Goal: Task Accomplishment & Management: Complete application form

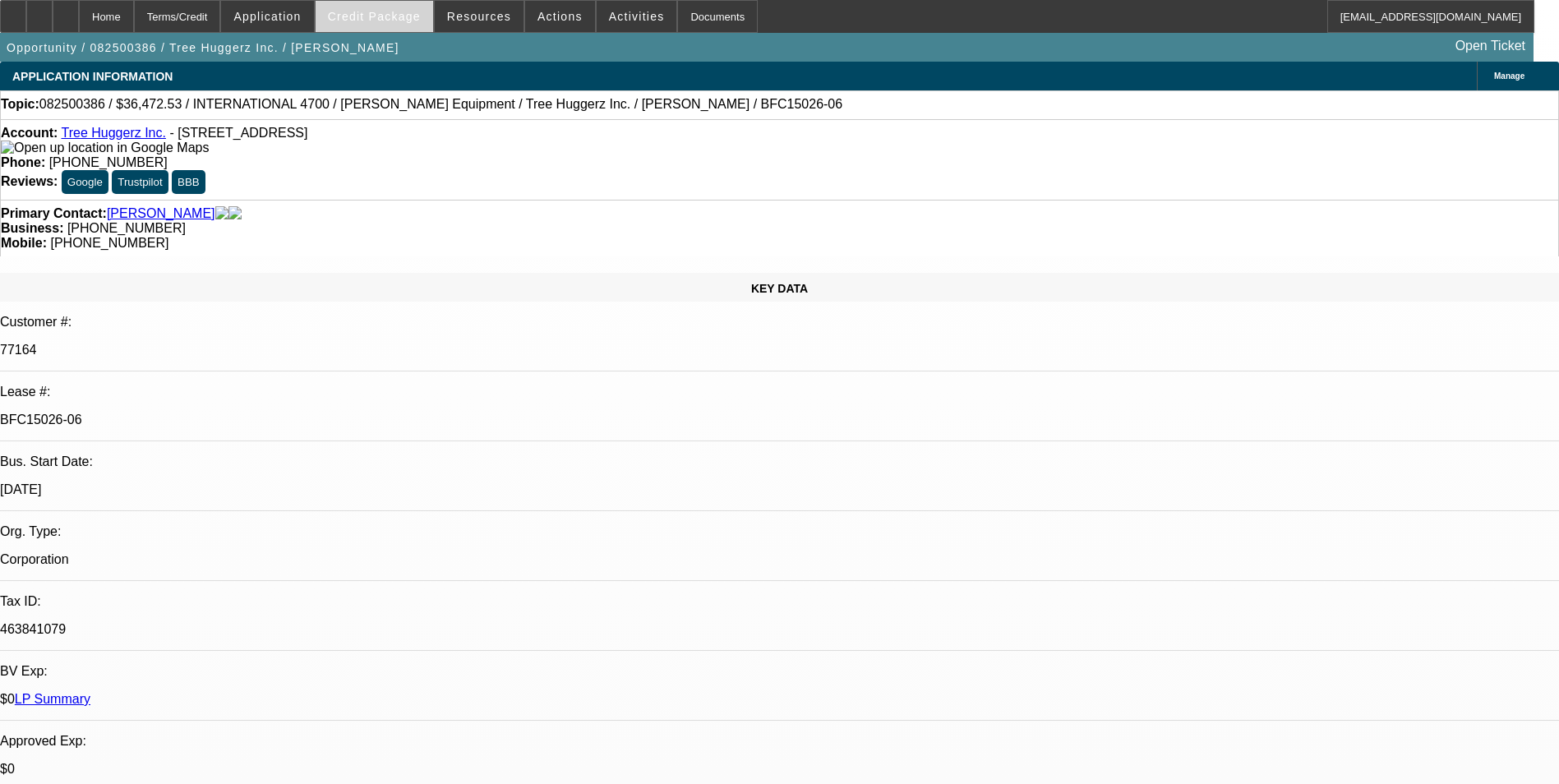
select select "0"
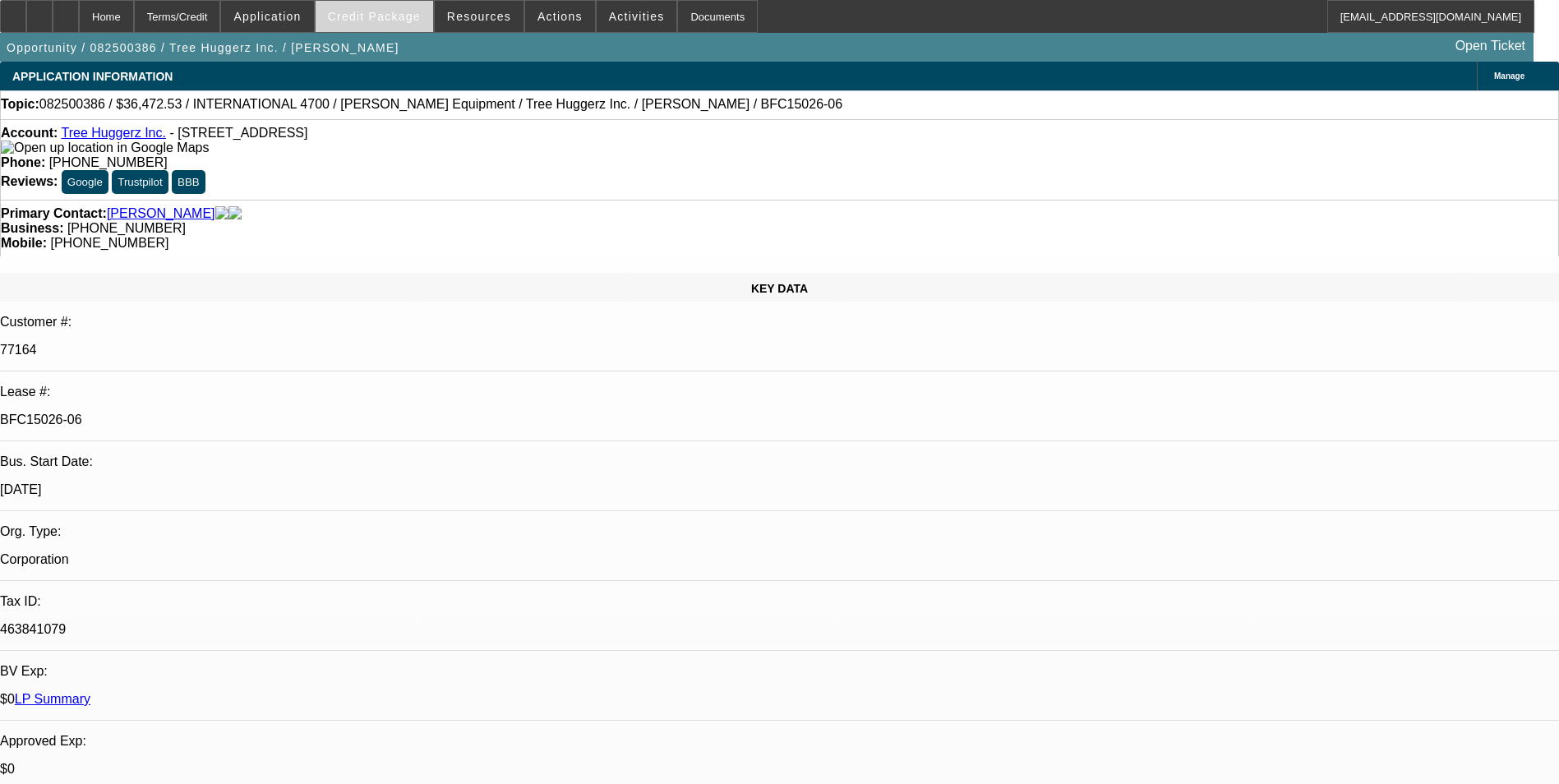
select select "0"
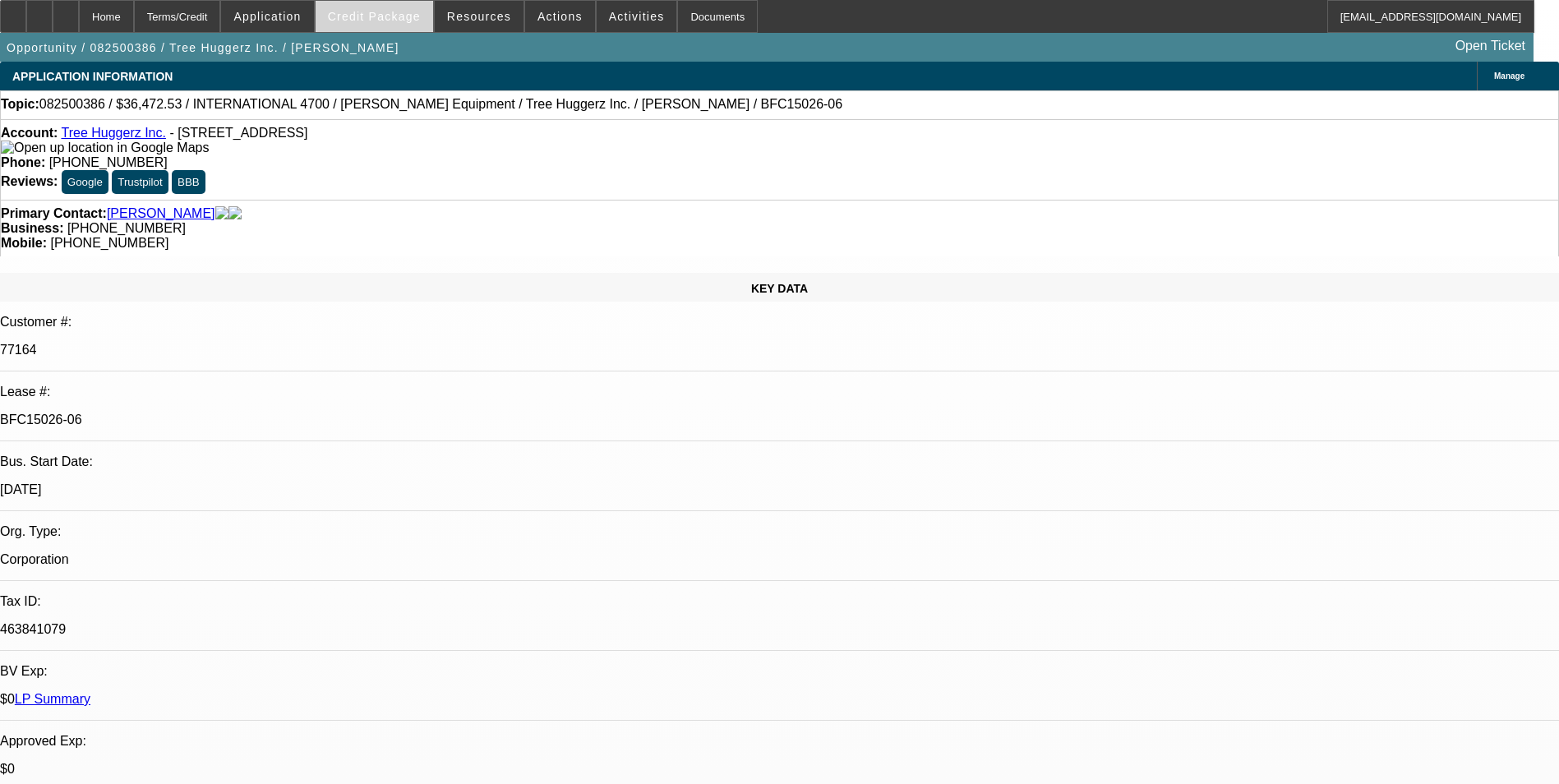
select select "0"
select select "1"
select select "6"
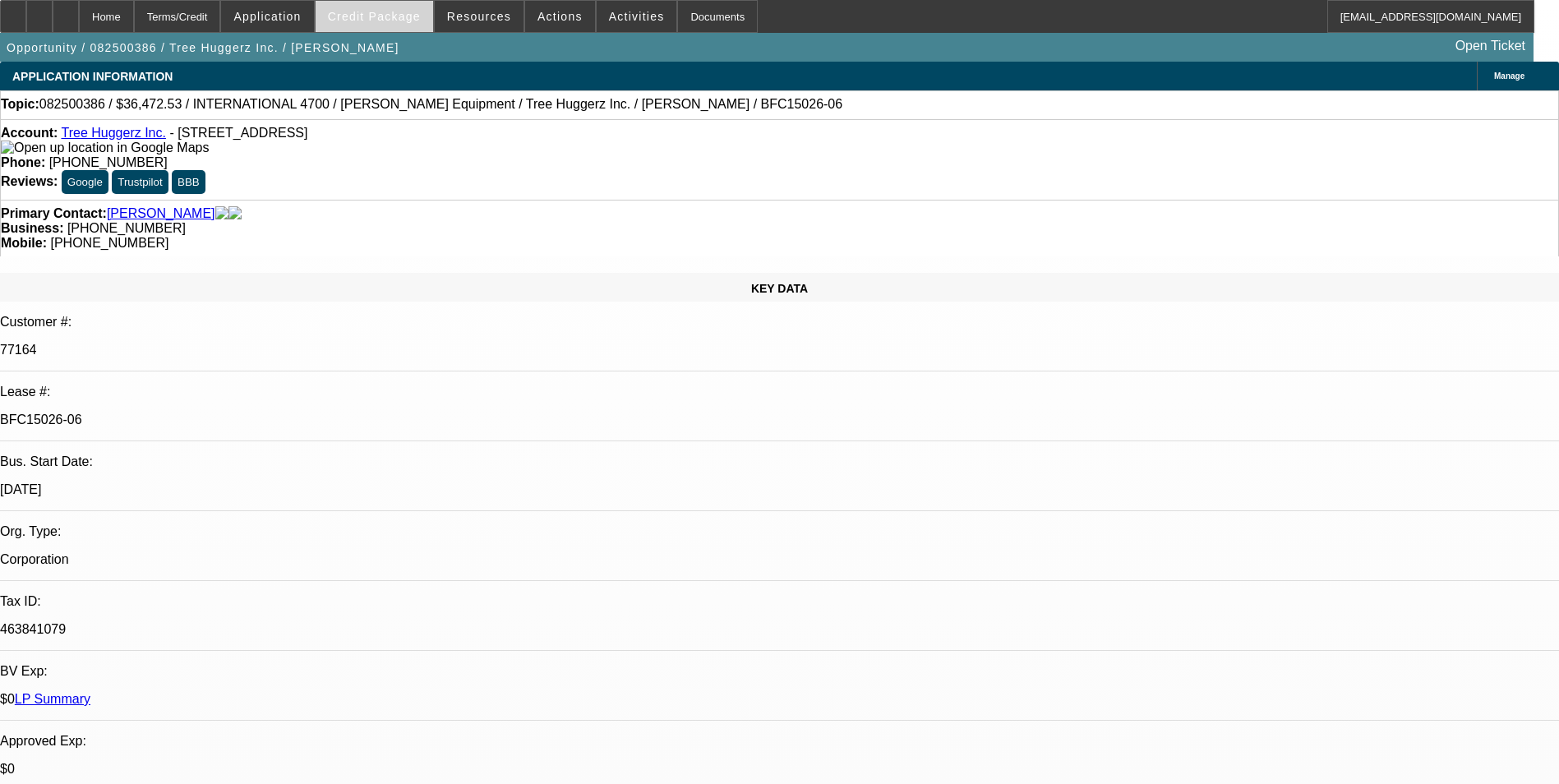
select select "1"
select select "6"
select select "1"
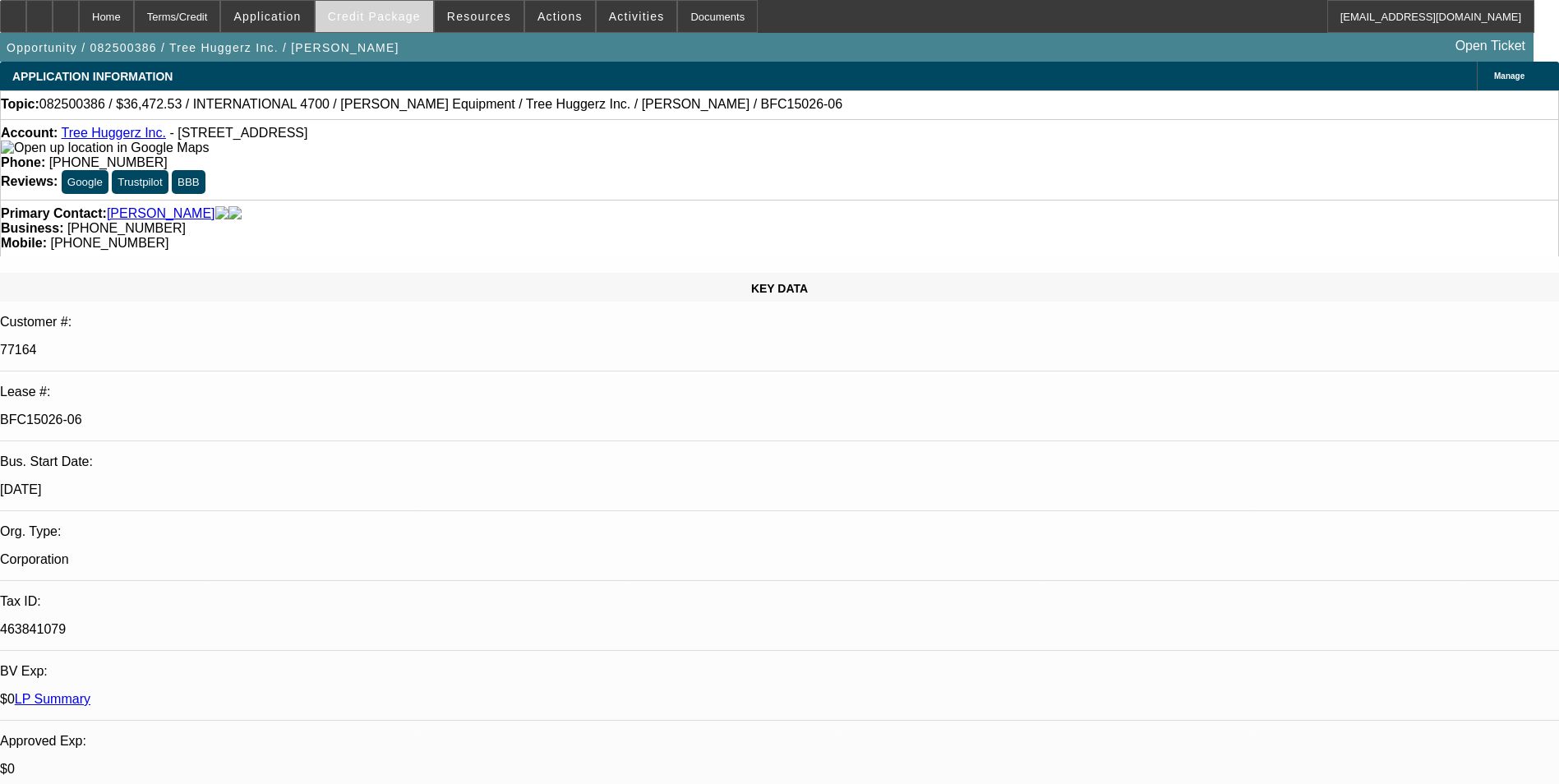
select select "6"
select select "1"
select select "6"
click at [406, 21] on span "Credit Package" at bounding box center [374, 16] width 93 height 13
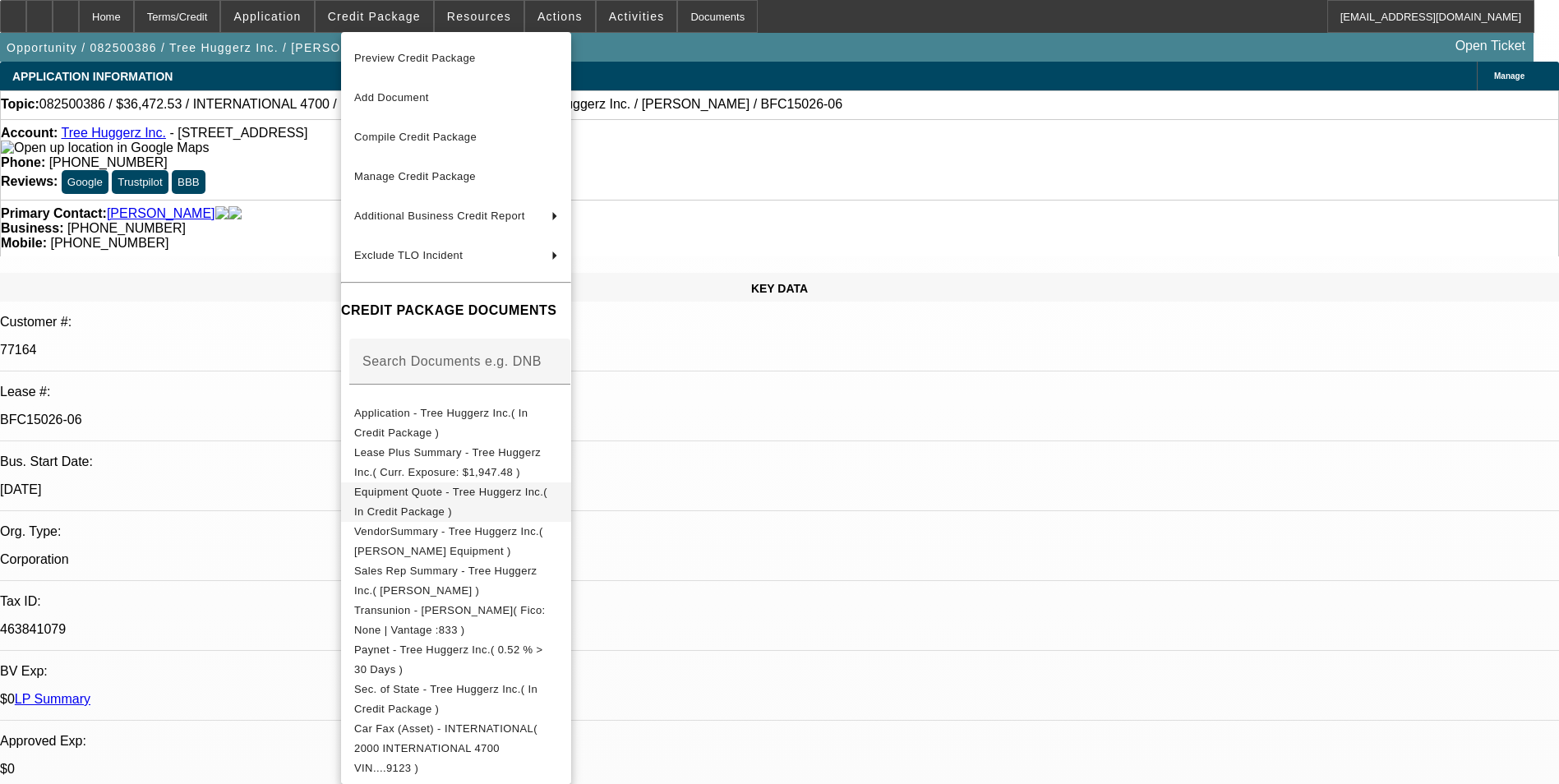
click at [484, 496] on span "Equipment Quote - Tree Huggerz Inc.( In Credit Package )" at bounding box center [451, 501] width 193 height 32
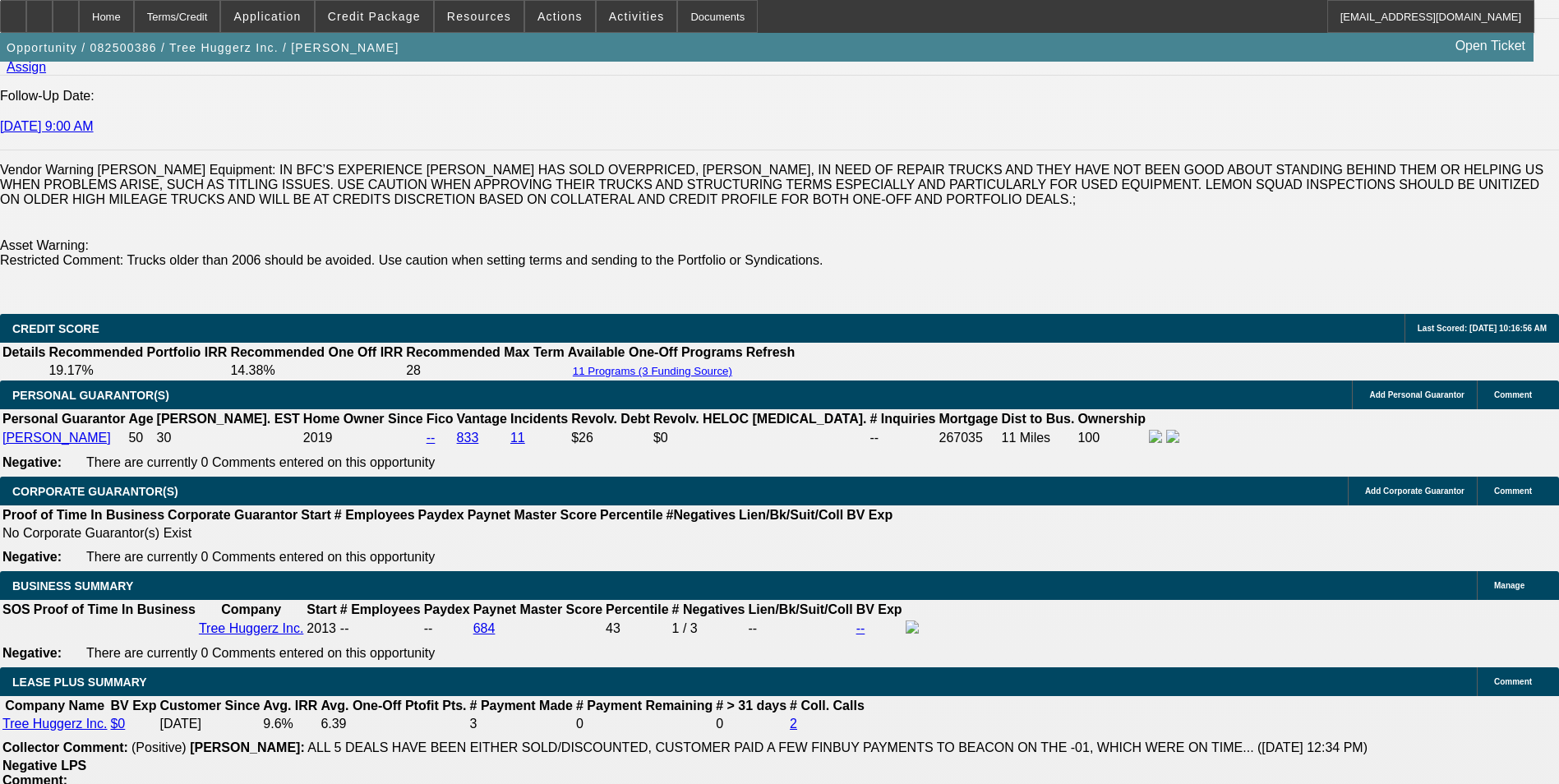
scroll to position [2465, 0]
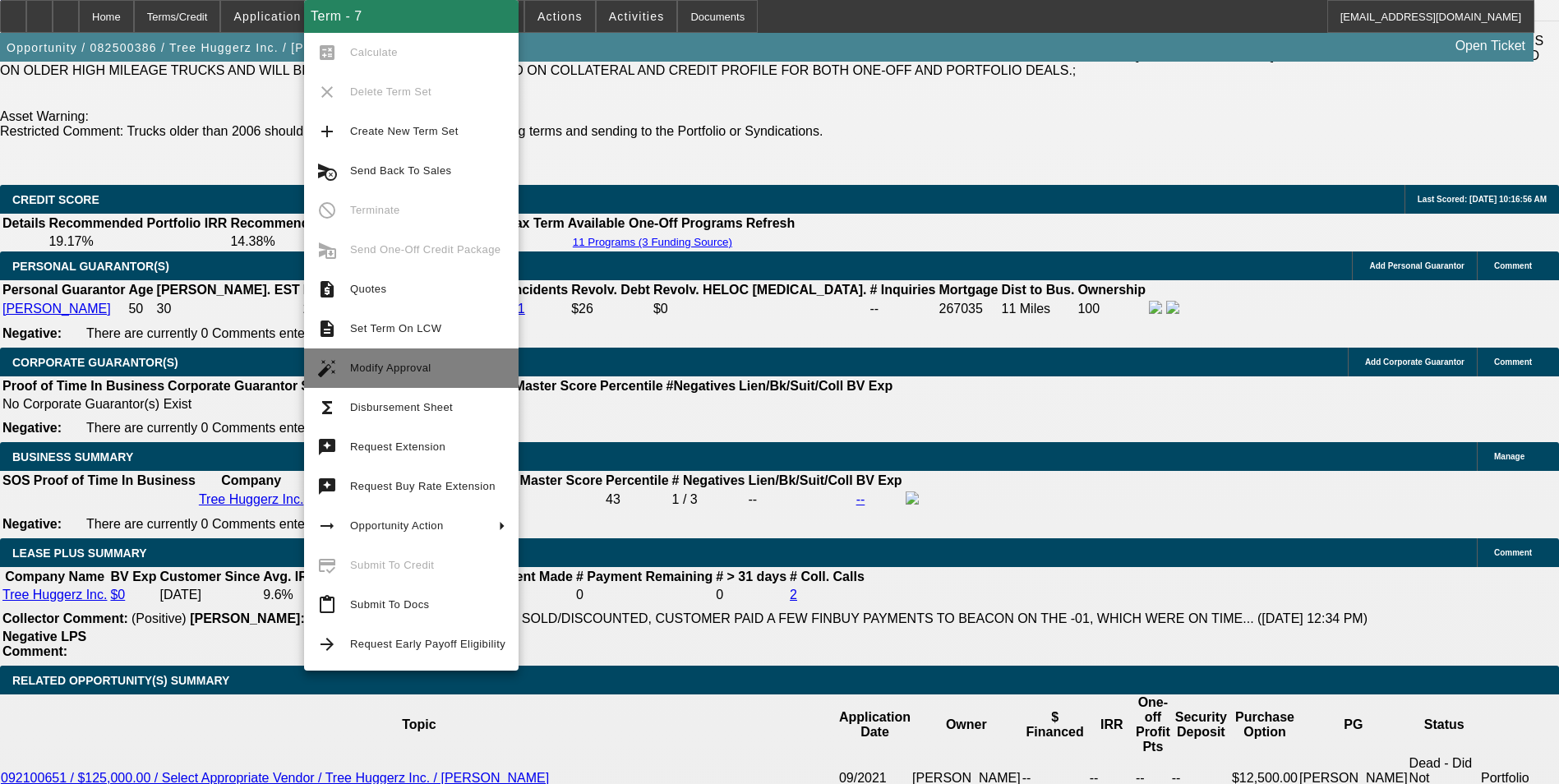
click at [423, 364] on span "Modify Approval" at bounding box center [390, 368] width 81 height 12
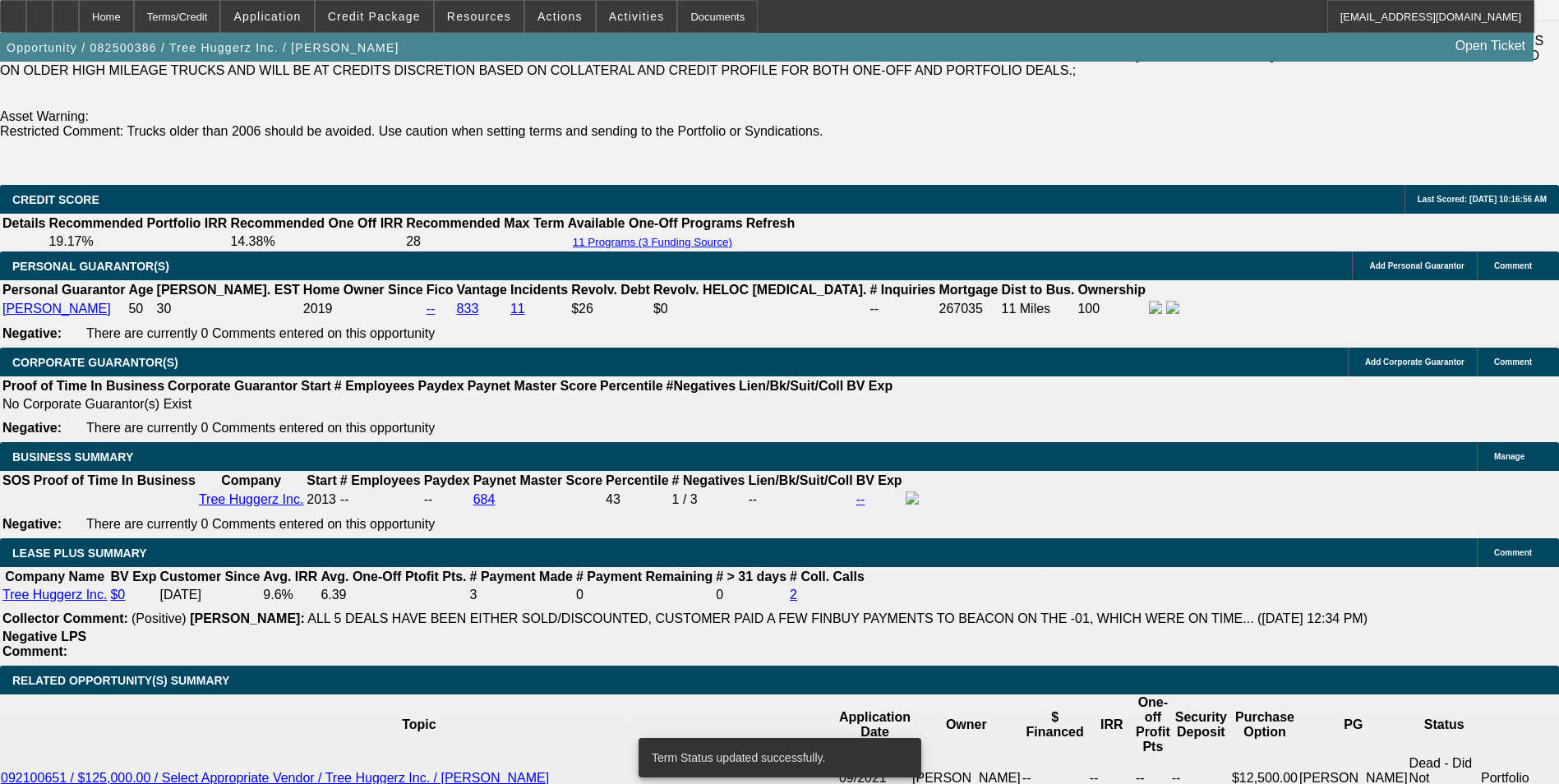
select select "0"
select select "6"
select select "0"
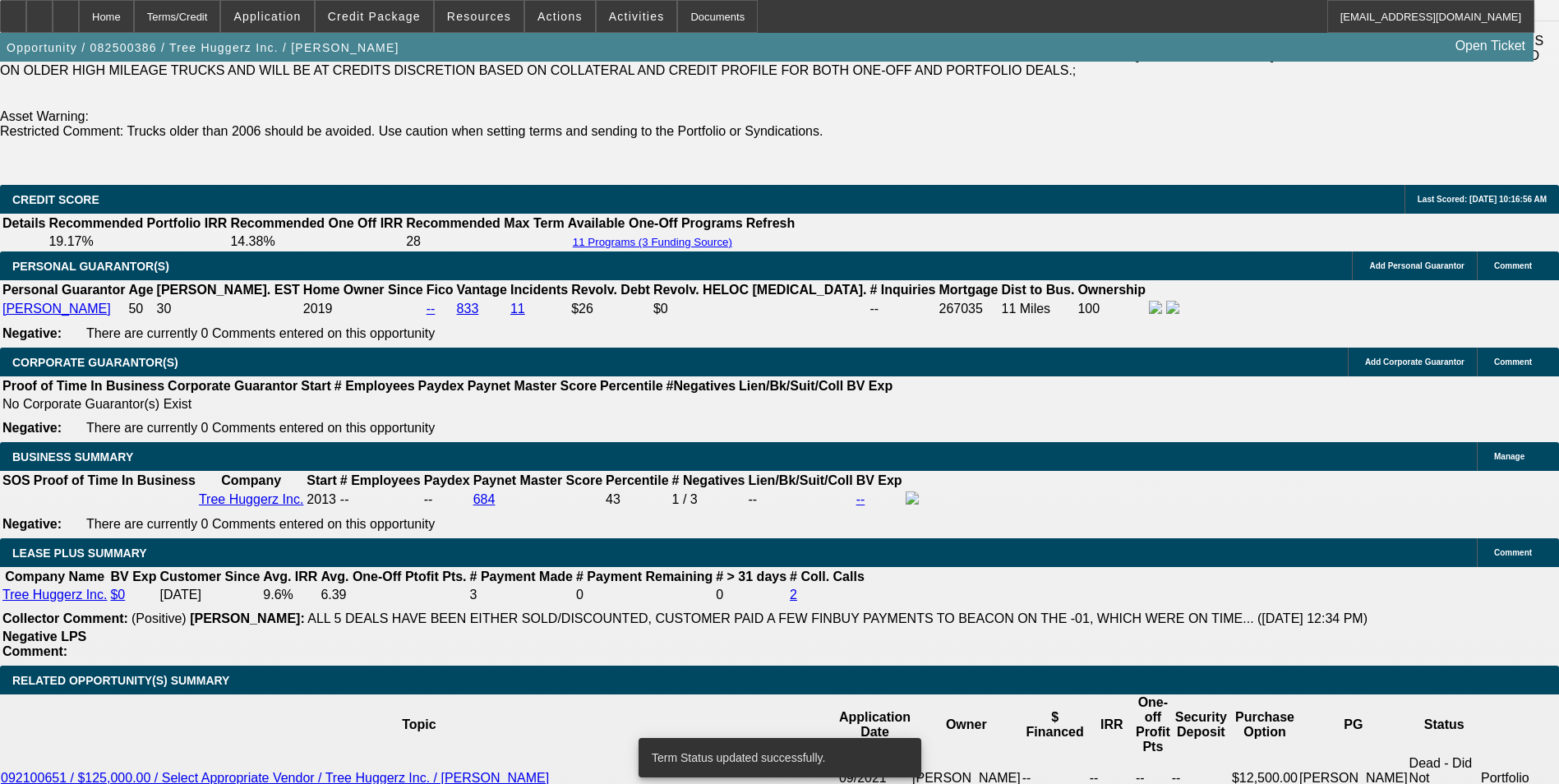
select select "0"
select select "6"
select select "0"
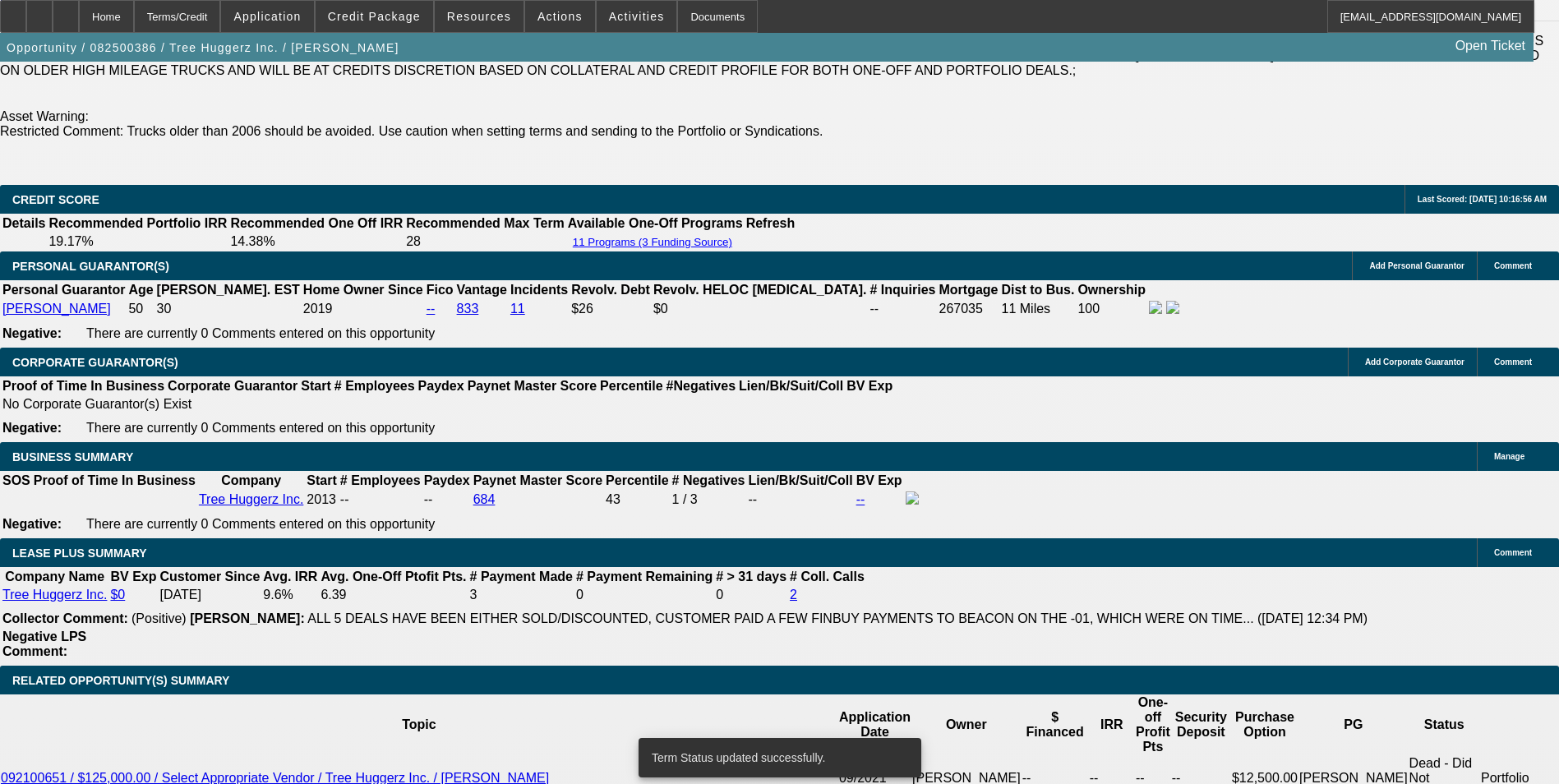
select select "0"
select select "6"
select select "0"
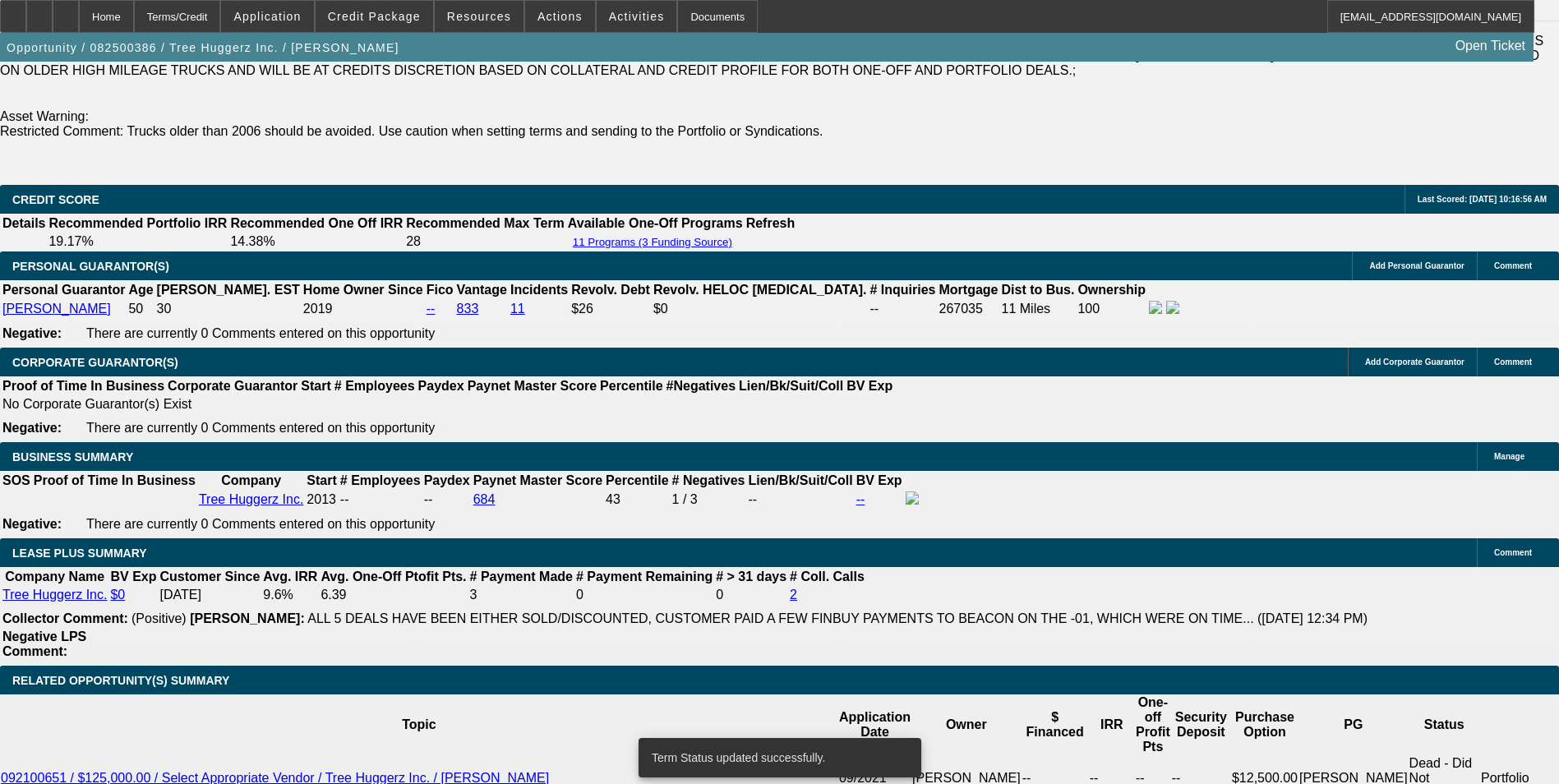
select select "6"
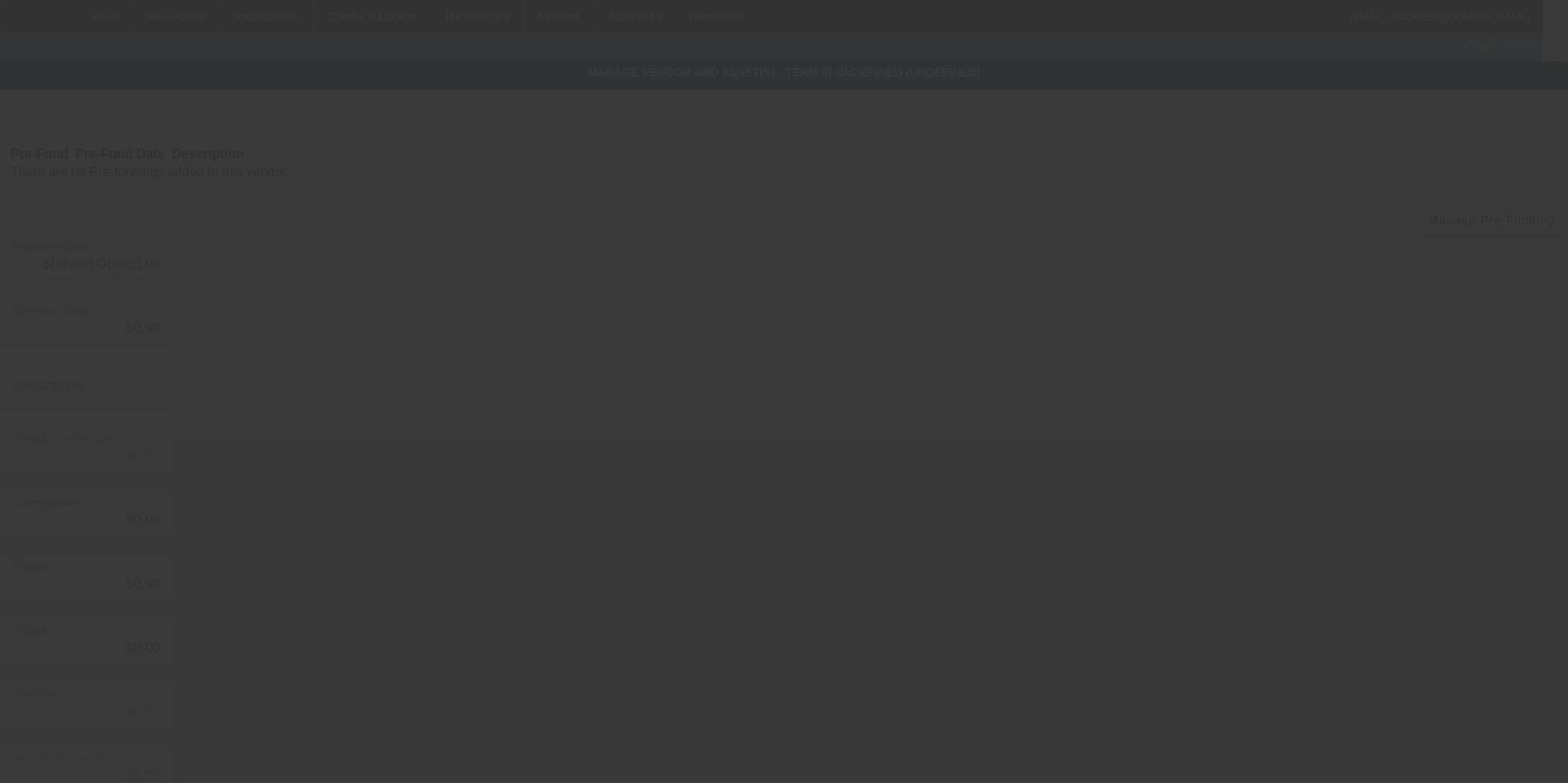
type input "$37,472.53"
type input "$1,000.00"
type input "$36,472.53"
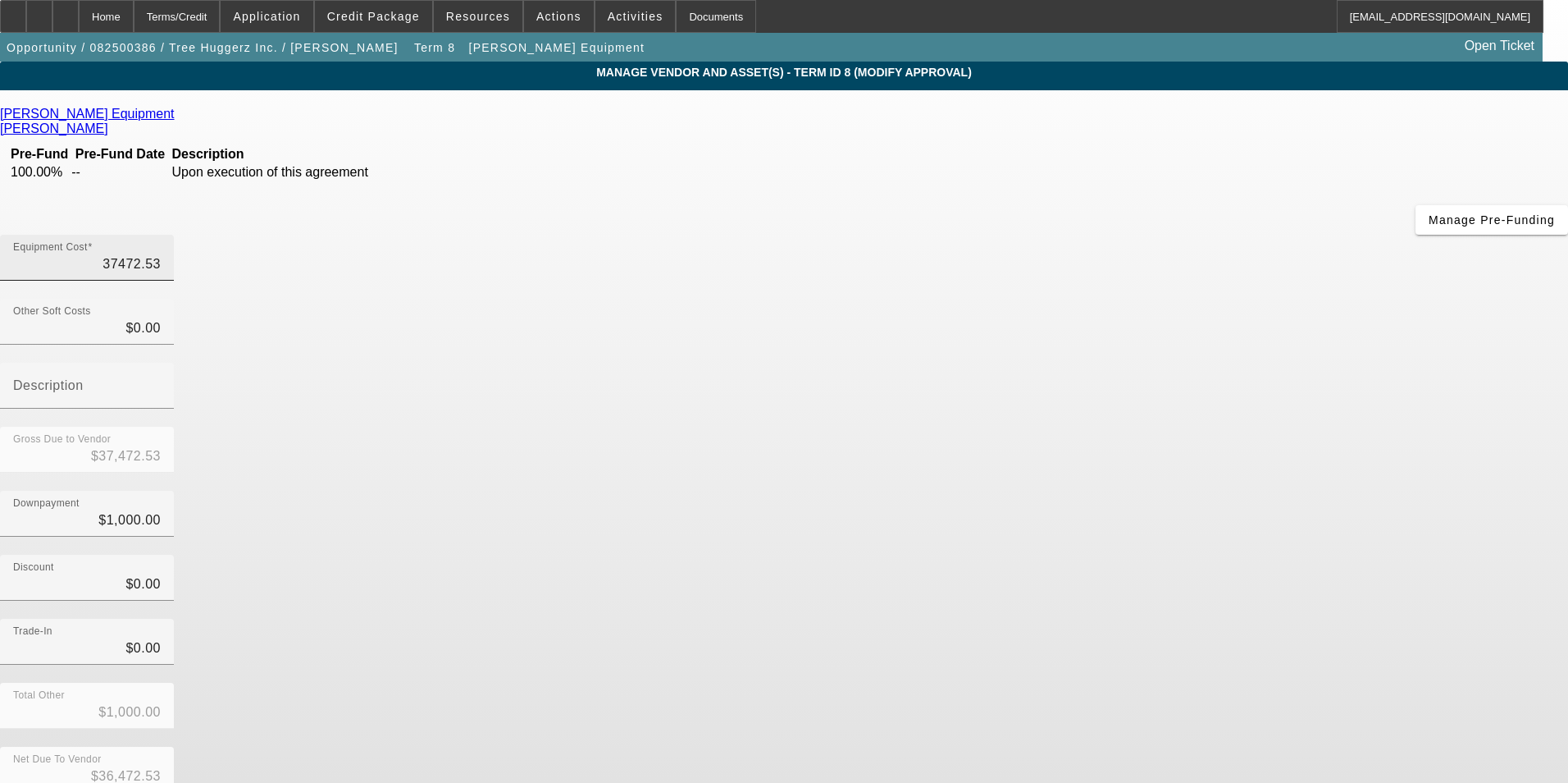
click at [161, 255] on input "37472.53" at bounding box center [87, 264] width 148 height 20
type input "7472.53"
type input "$7,472.53"
type input "$6,472.53"
type input "87472.53"
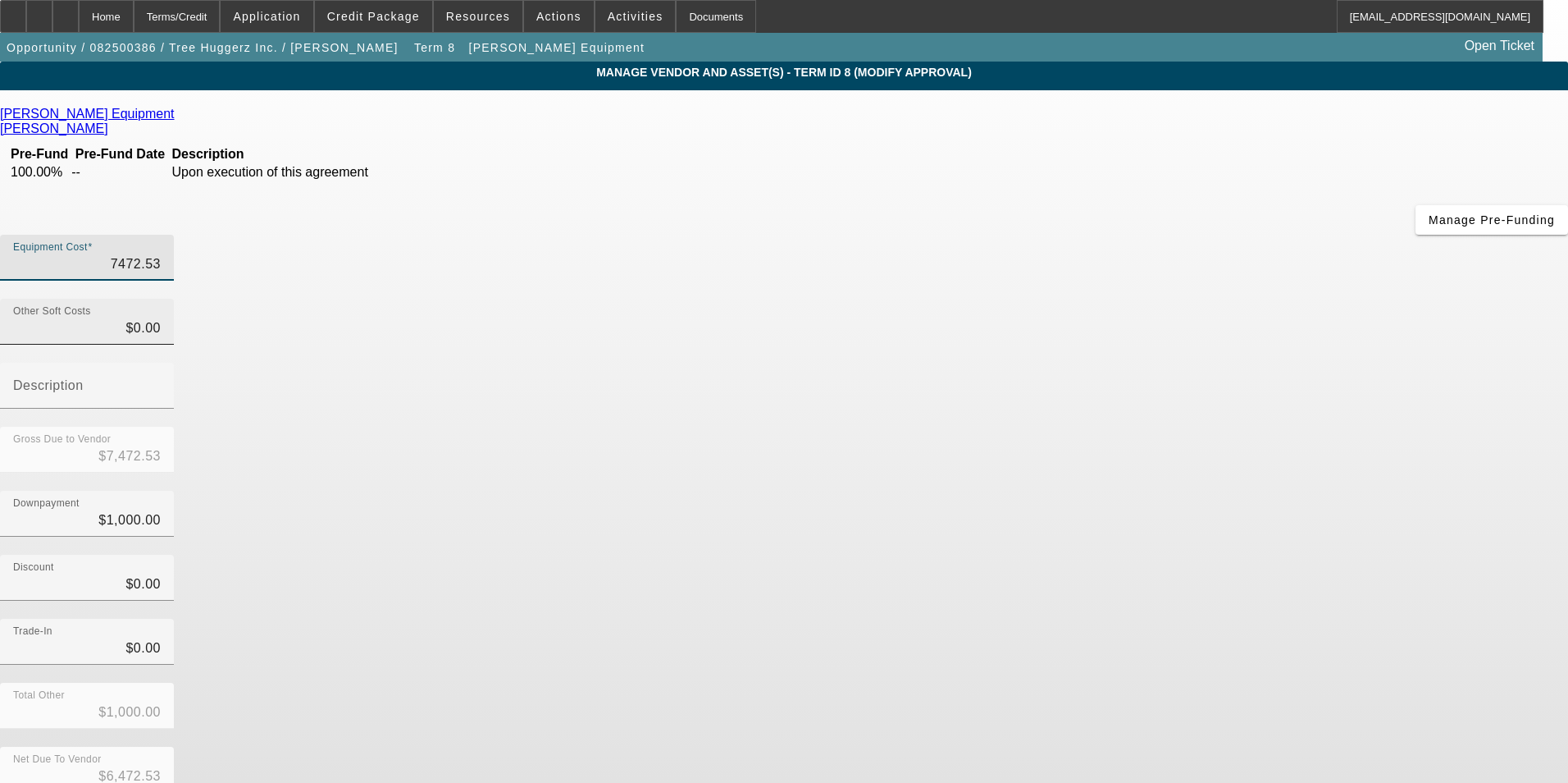
type input "$87,472.53"
type input "$86,472.53"
type input "7472.53"
type input "$7,472.53"
type input "$6,472.53"
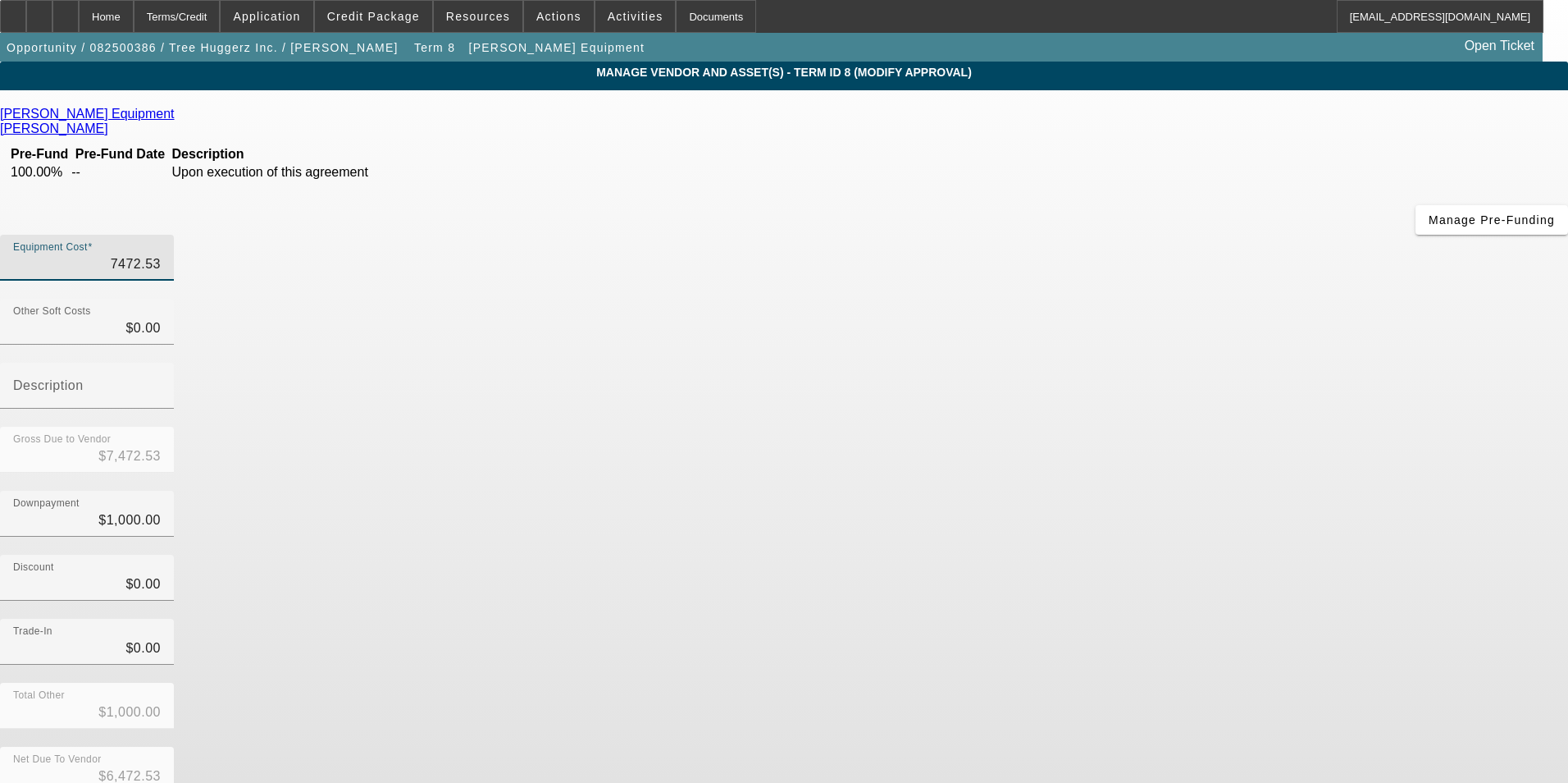
type input "37472.53"
type input "$37,472.53"
type input "$36,472.53"
type input "3472.53"
type input "$3,472.53"
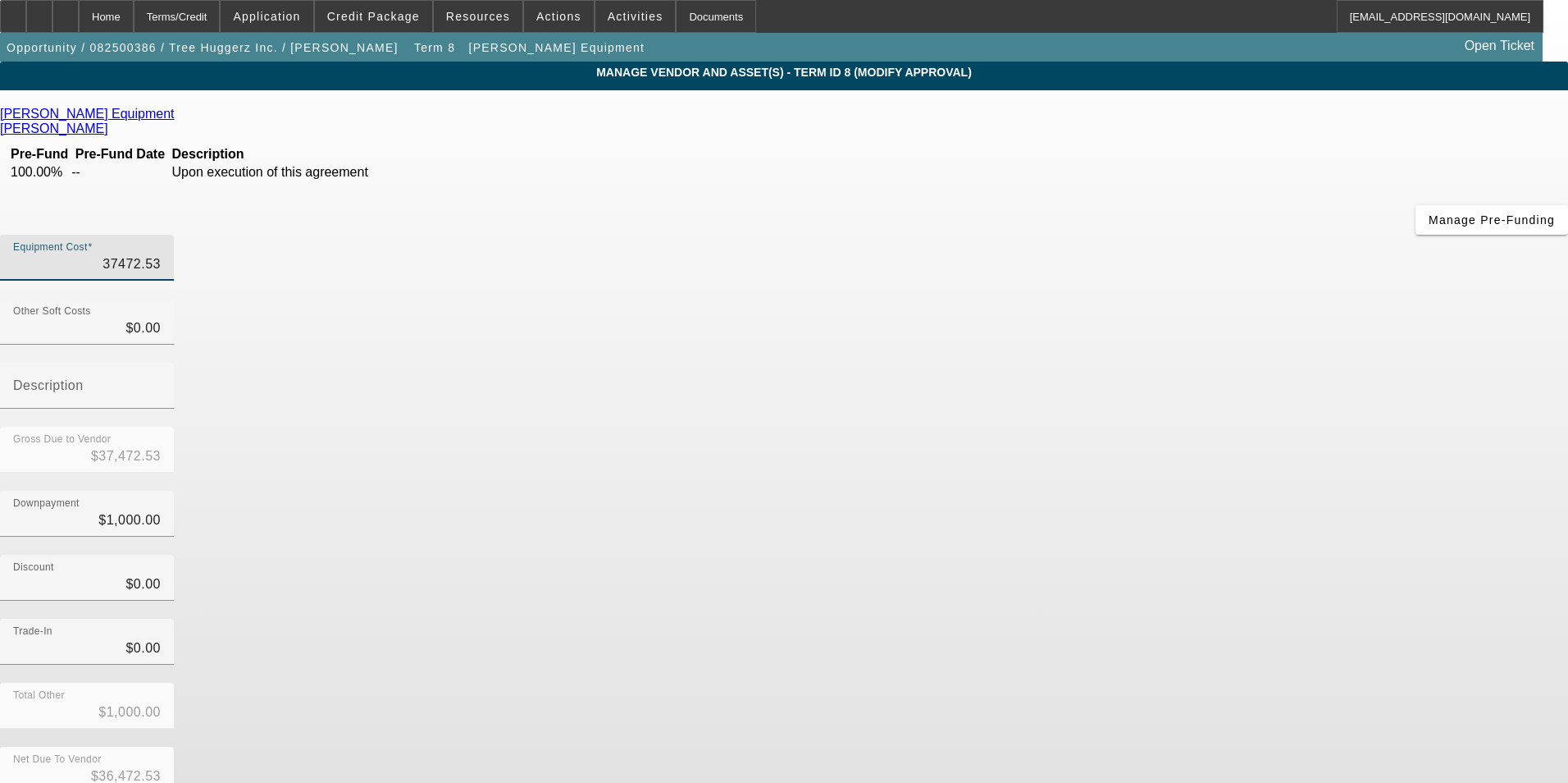
type input "$2,472.53"
type input "38472.53"
type input "$38,472.53"
type input "$37,472.53"
type input "$38,472.53"
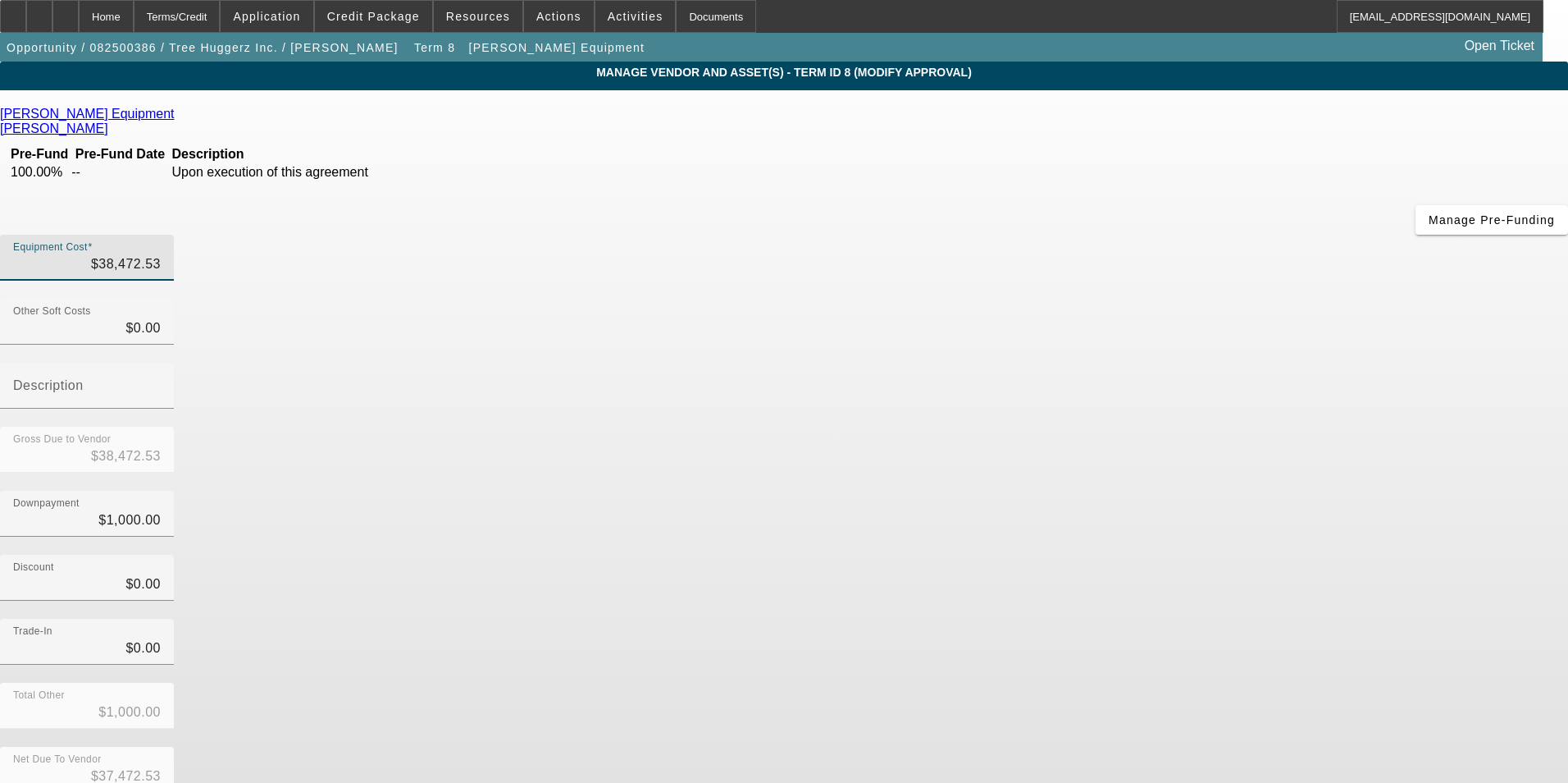
click at [1082, 490] on div "Downpayment $1,000.00" at bounding box center [784, 522] width 1568 height 64
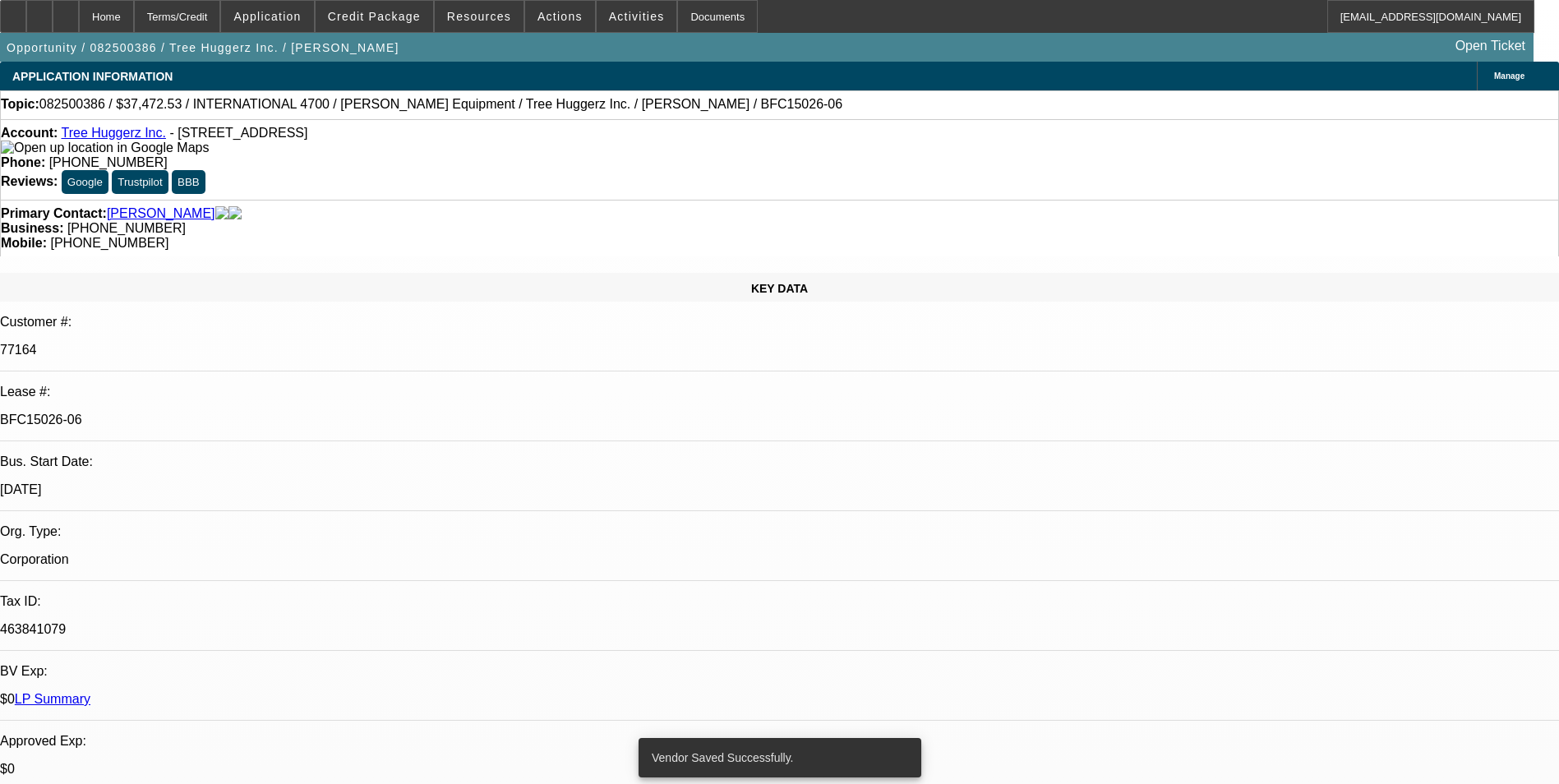
select select "0"
select select "6"
select select "0"
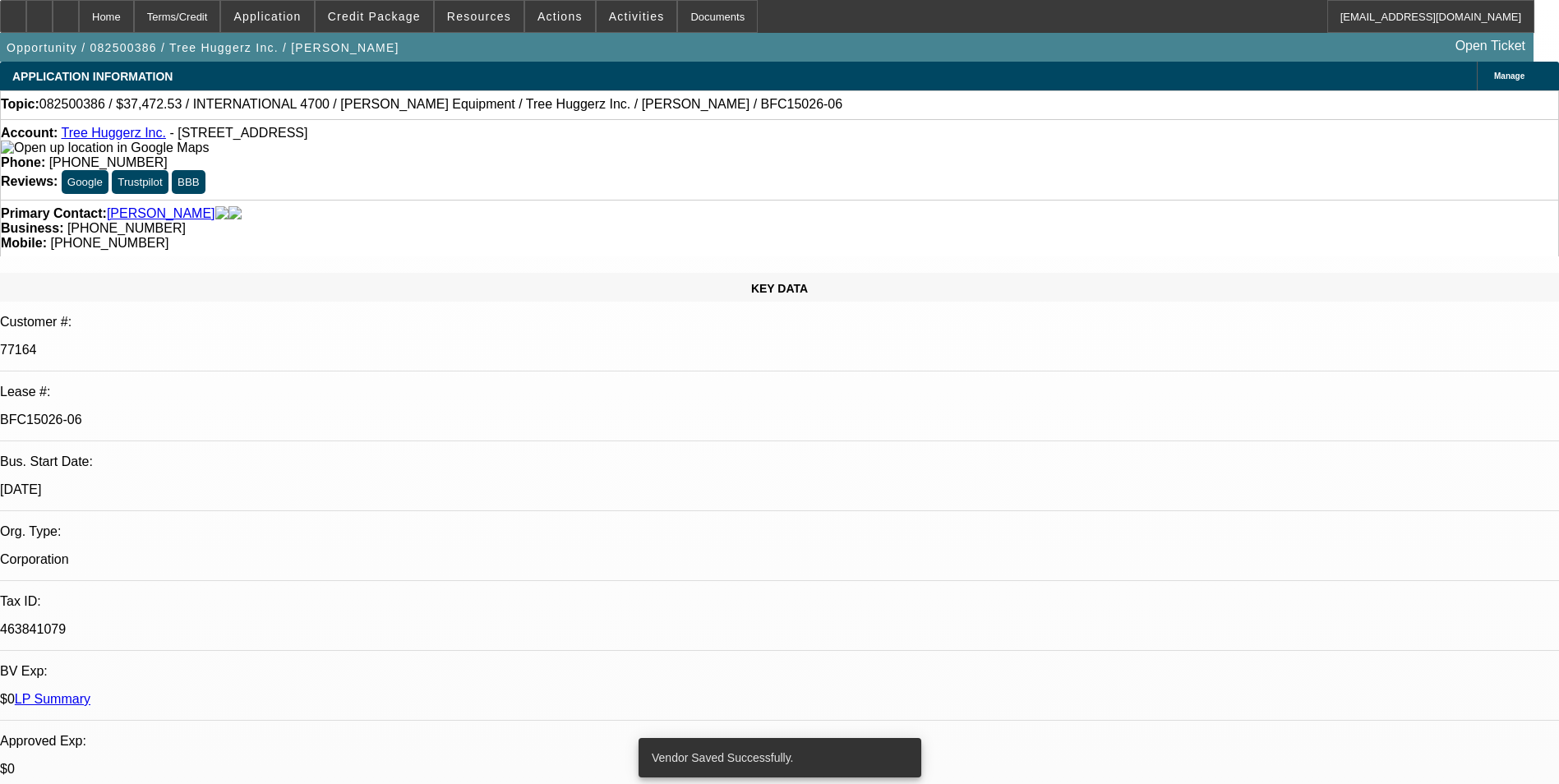
select select "0"
select select "6"
select select "0"
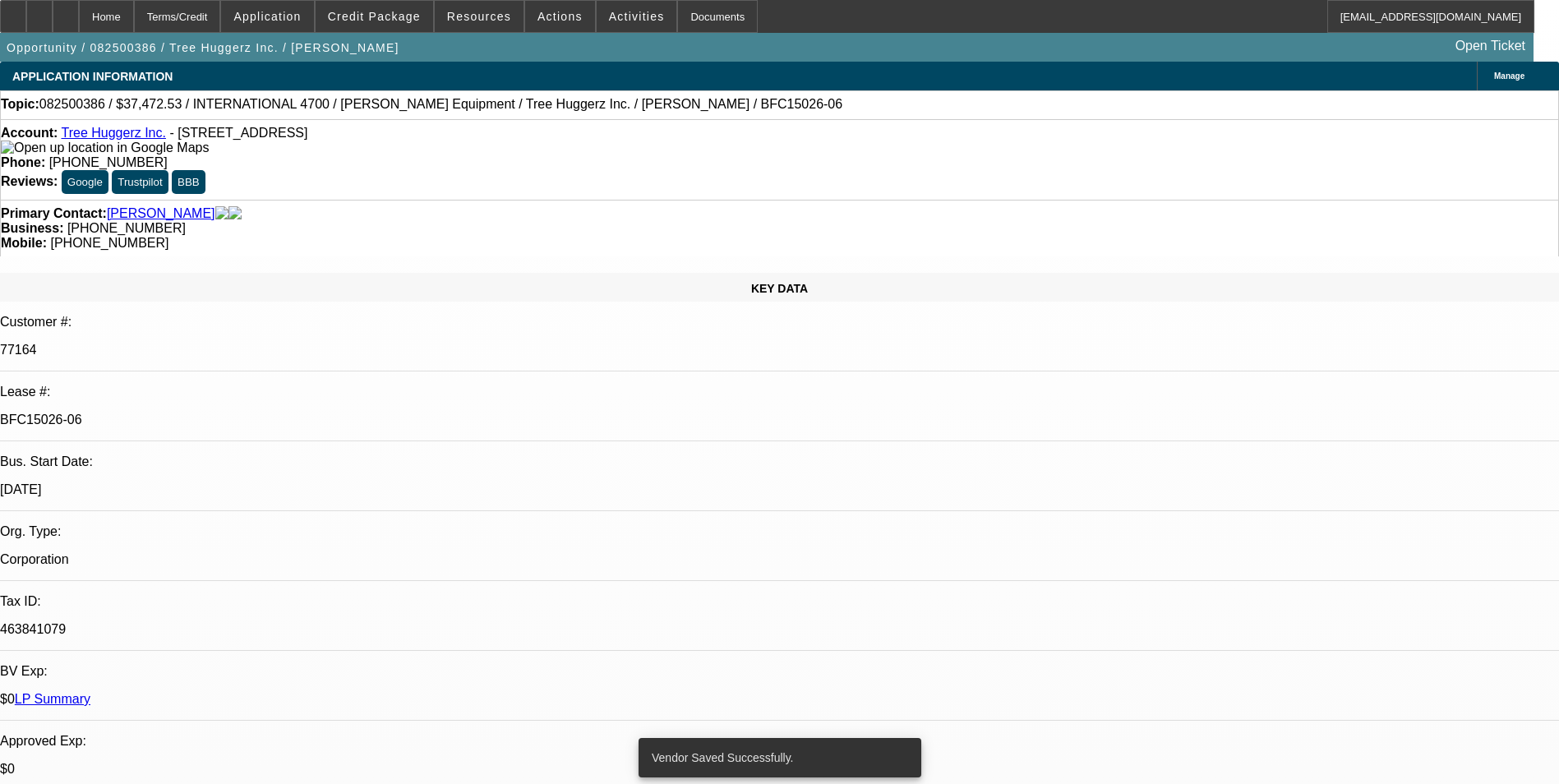
select select "0"
select select "6"
select select "0"
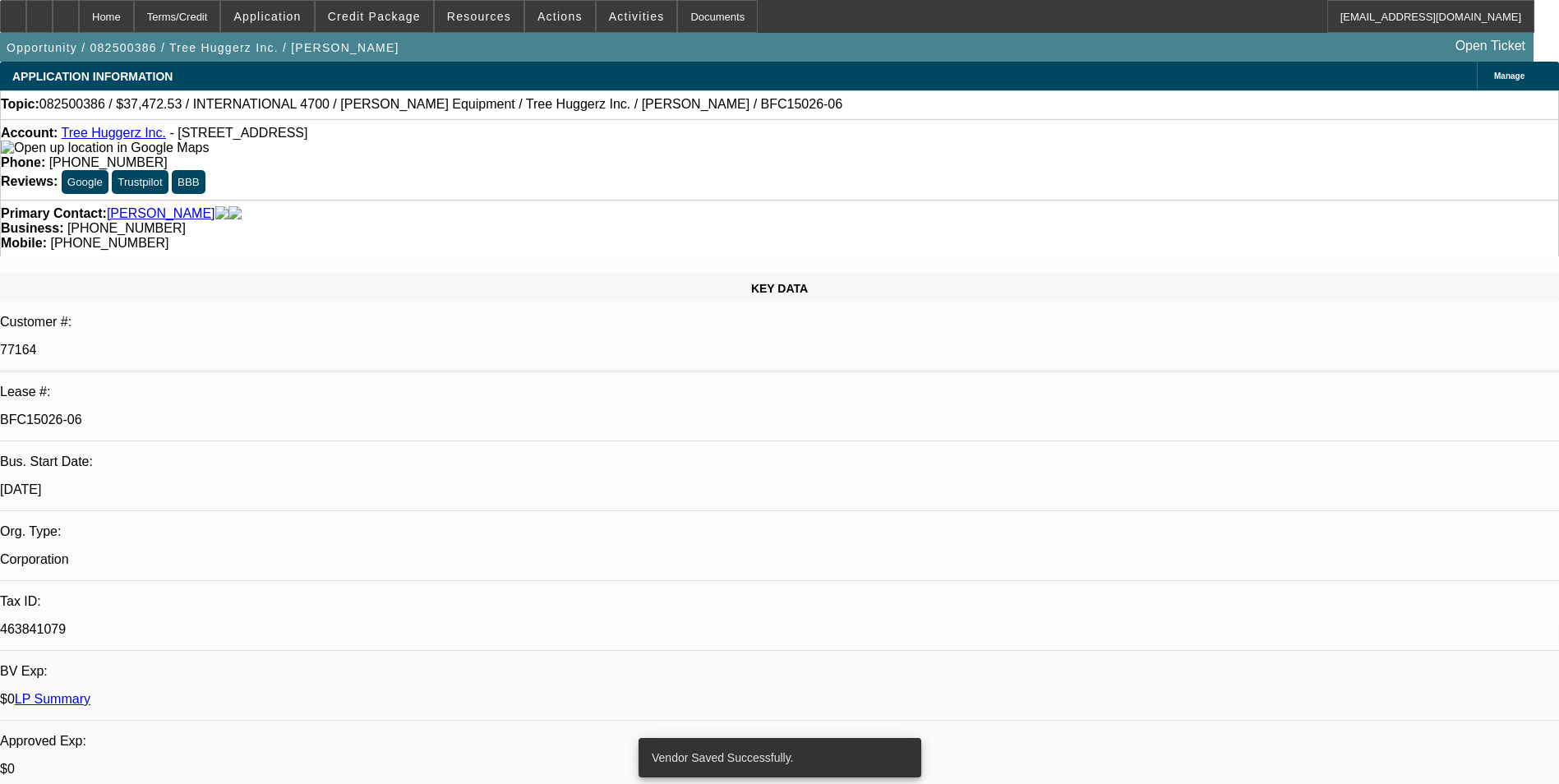
select select "6"
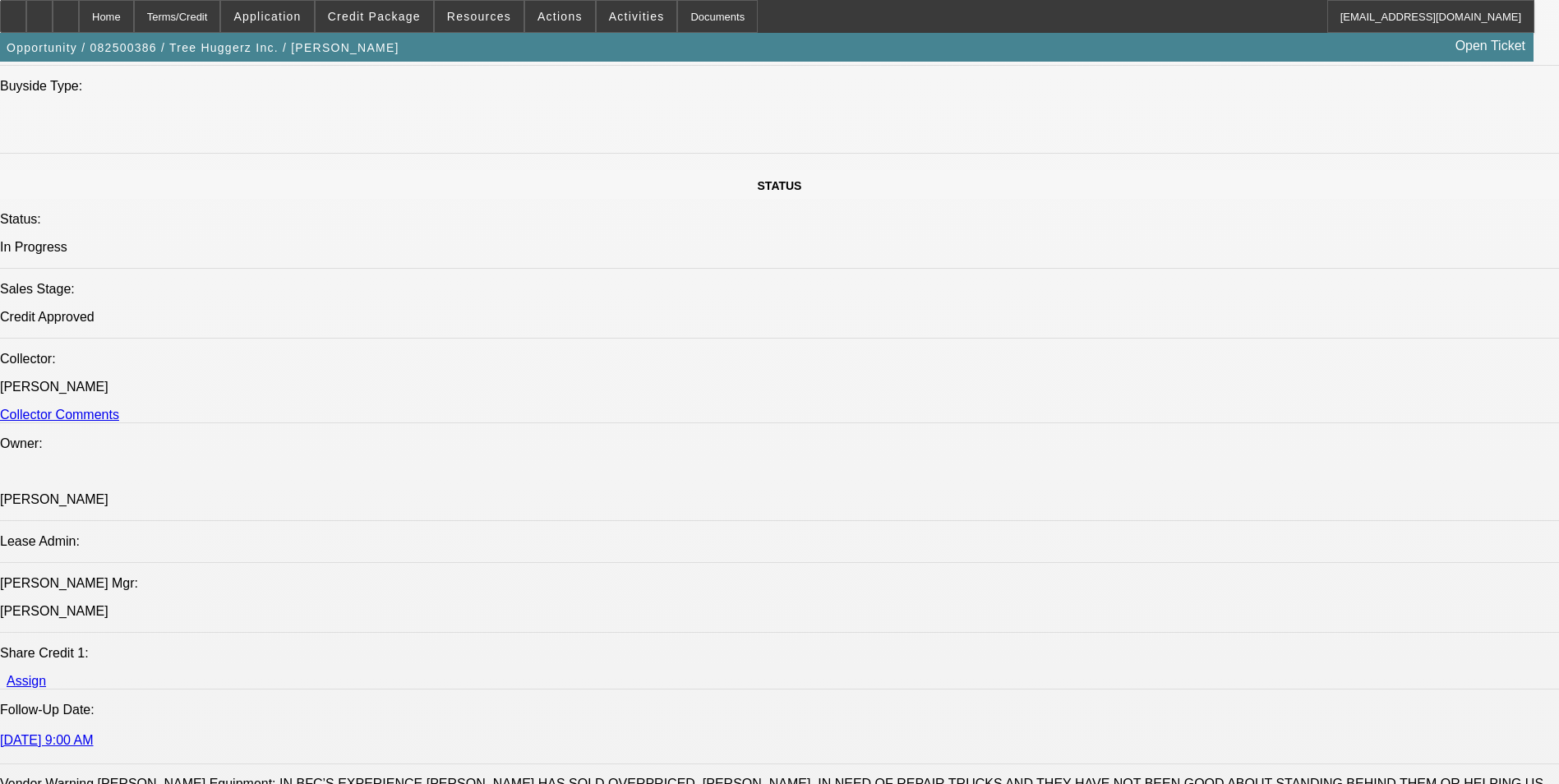
scroll to position [1808, 0]
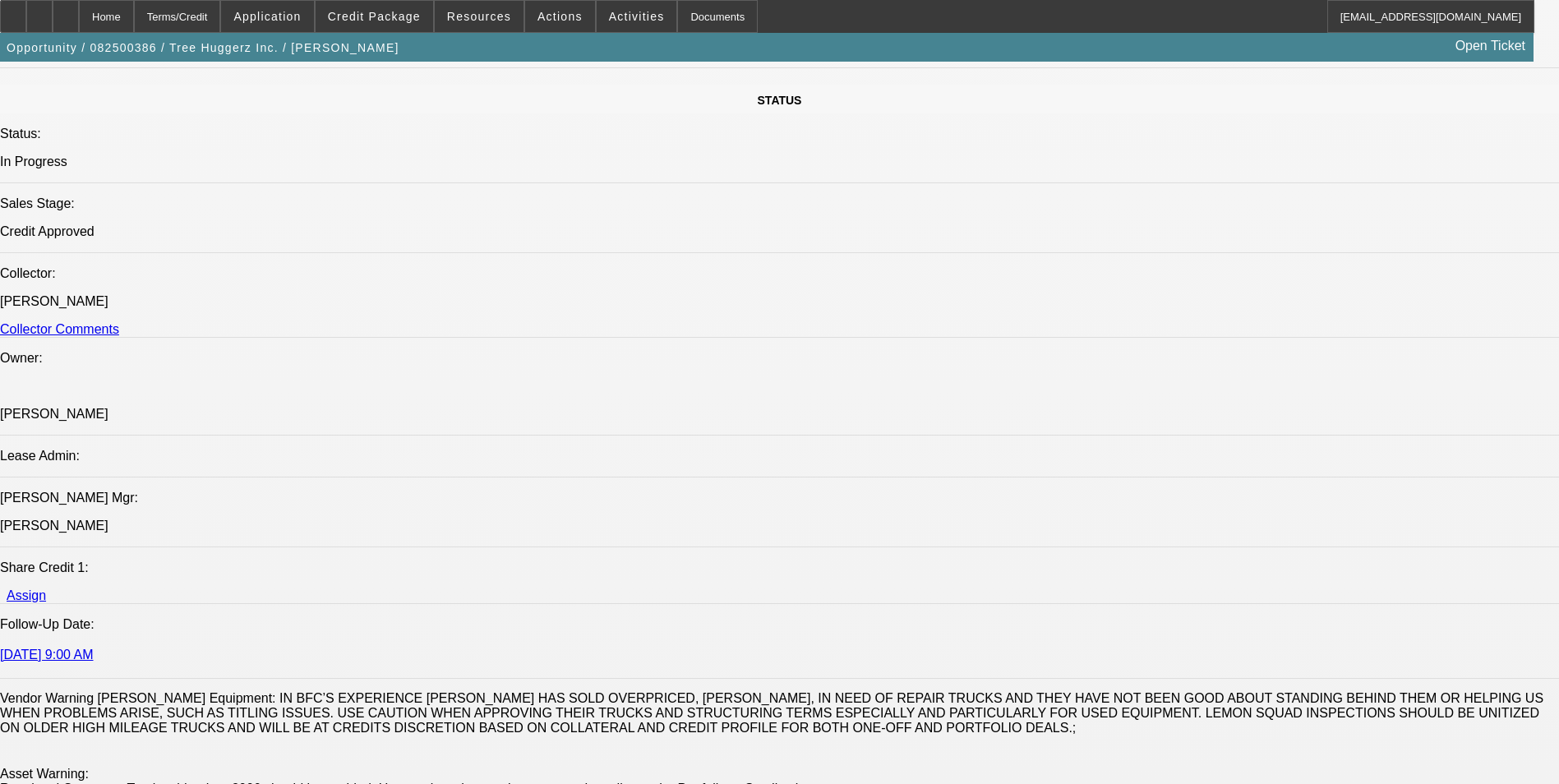
drag, startPoint x: 1274, startPoint y: 625, endPoint x: 1280, endPoint y: 692, distance: 67.3
copy td "Hello, signed approval letter + copy of the deposit receipt attached. Docs can …"
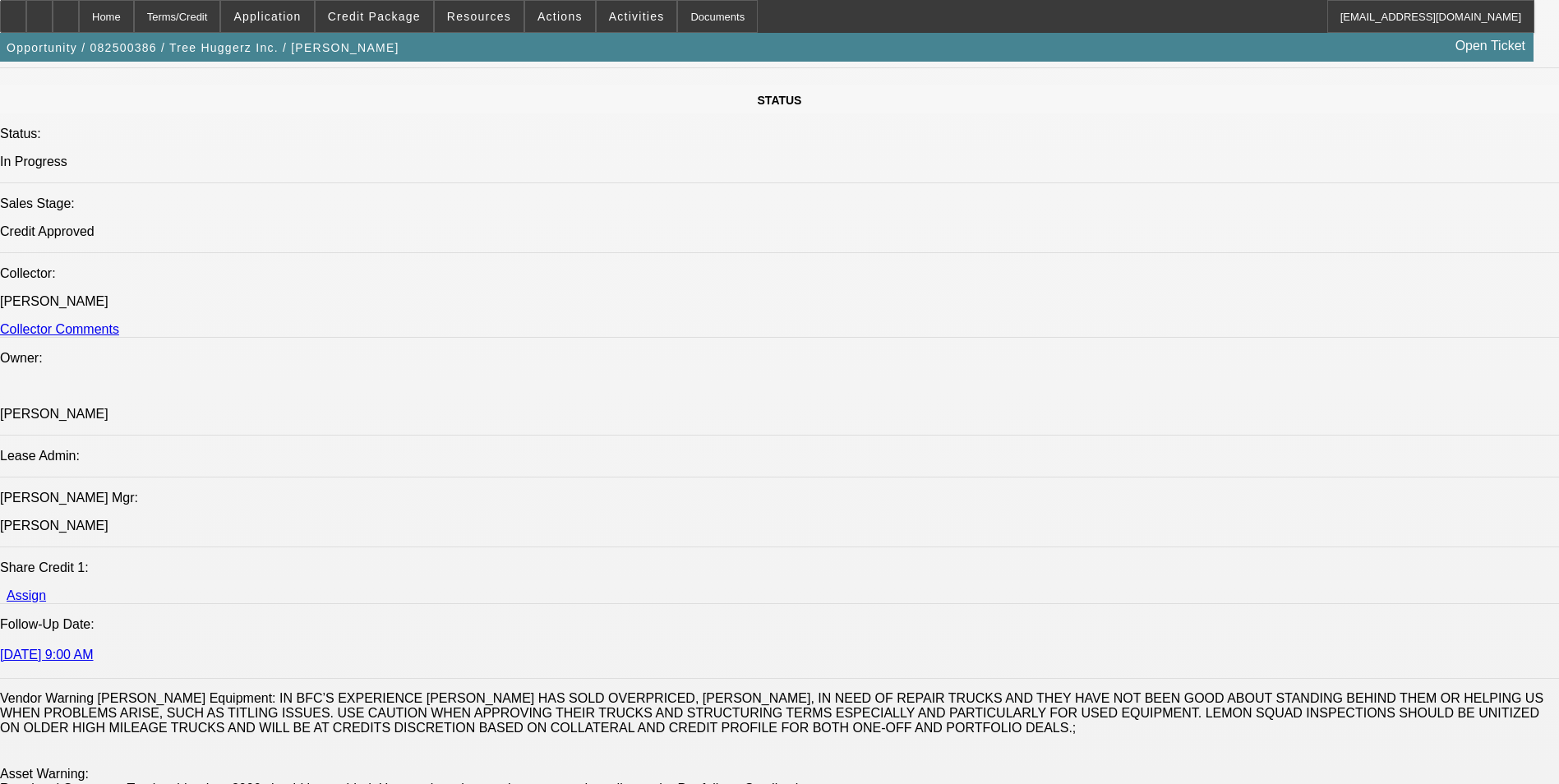
copy td "Hello, signed approval letter + copy of the deposit receipt attached. Docs can …"
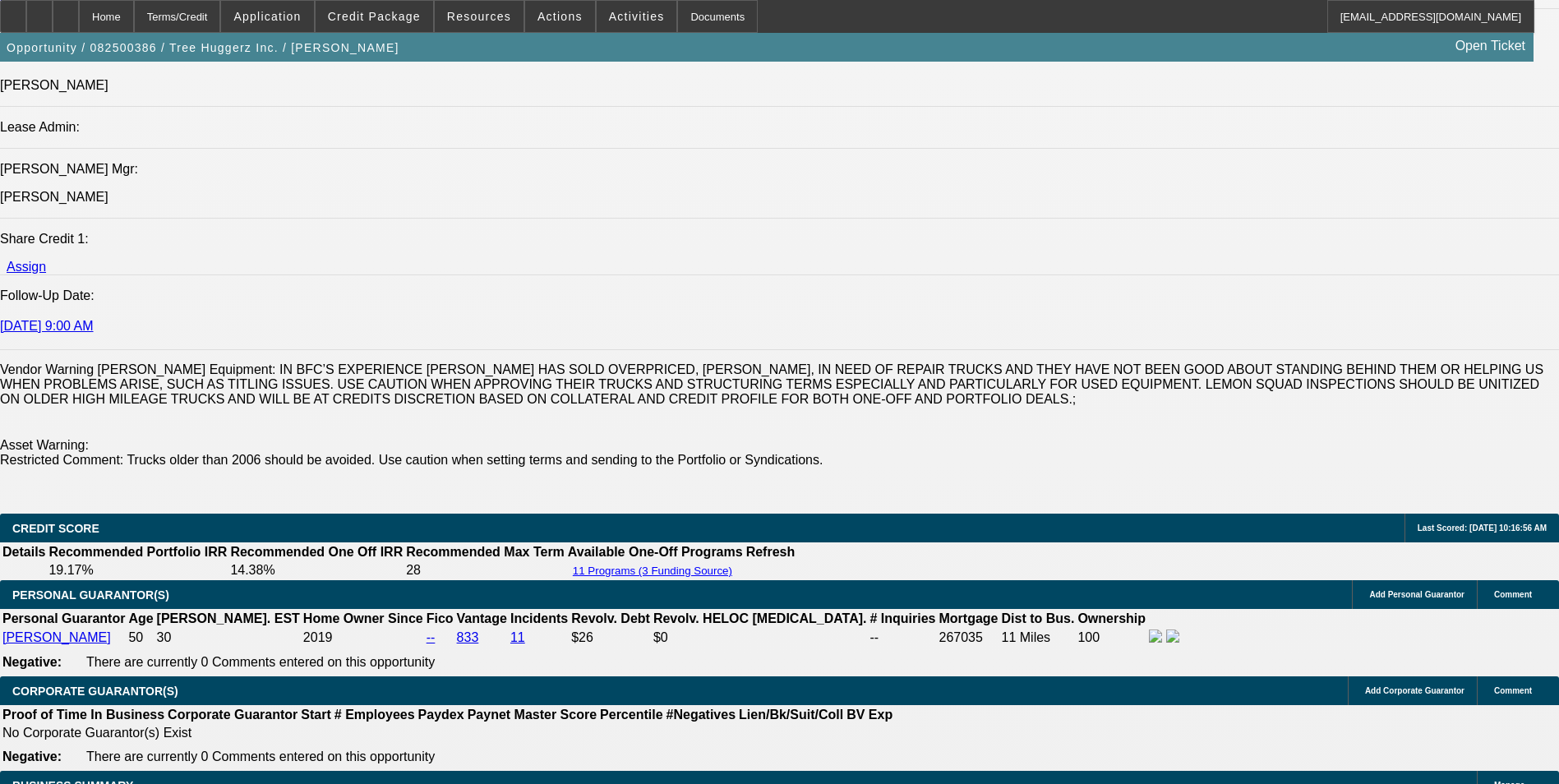
scroll to position [2711, 0]
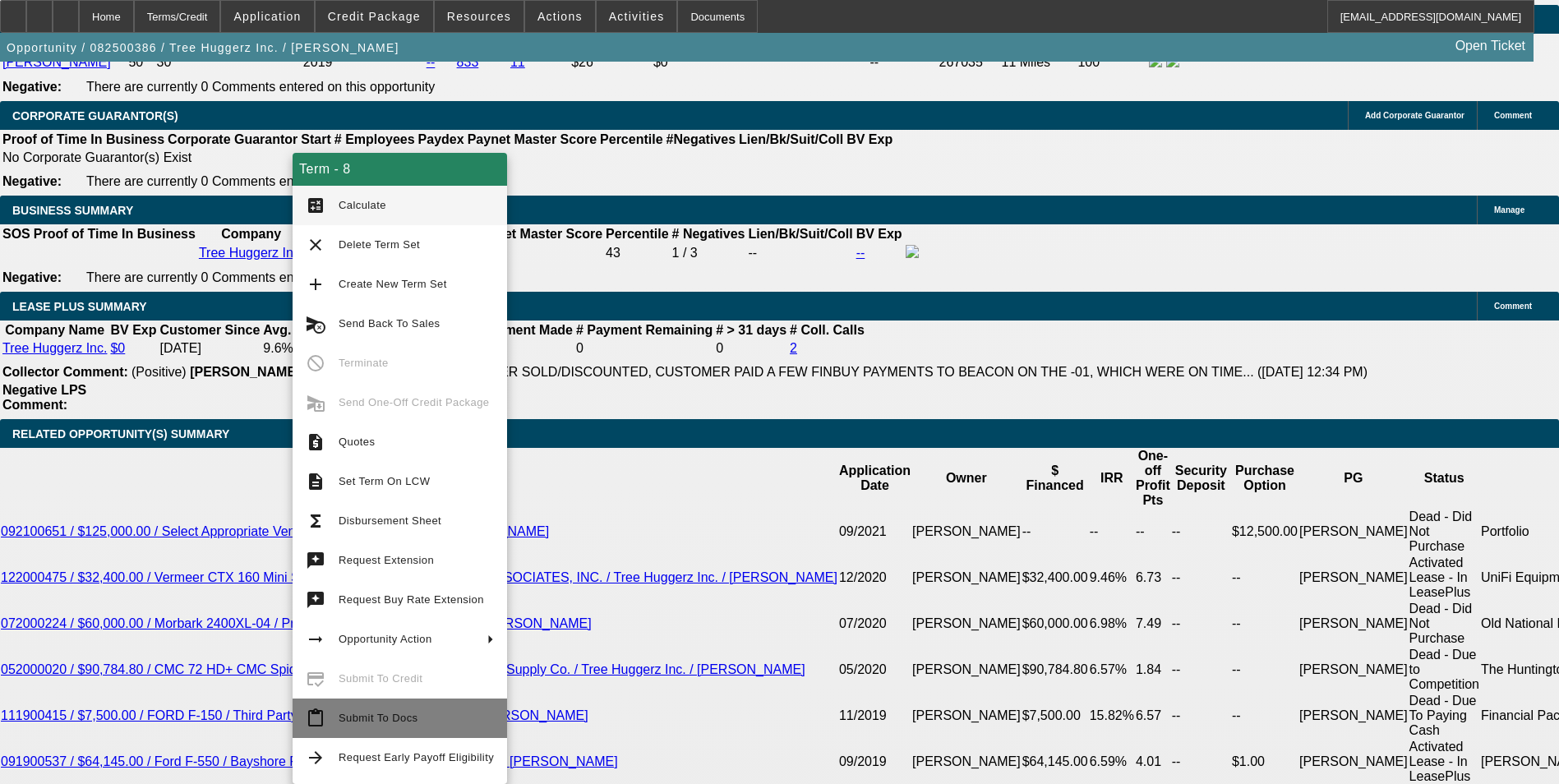
click at [407, 718] on span "Submit To Docs" at bounding box center [378, 718] width 79 height 12
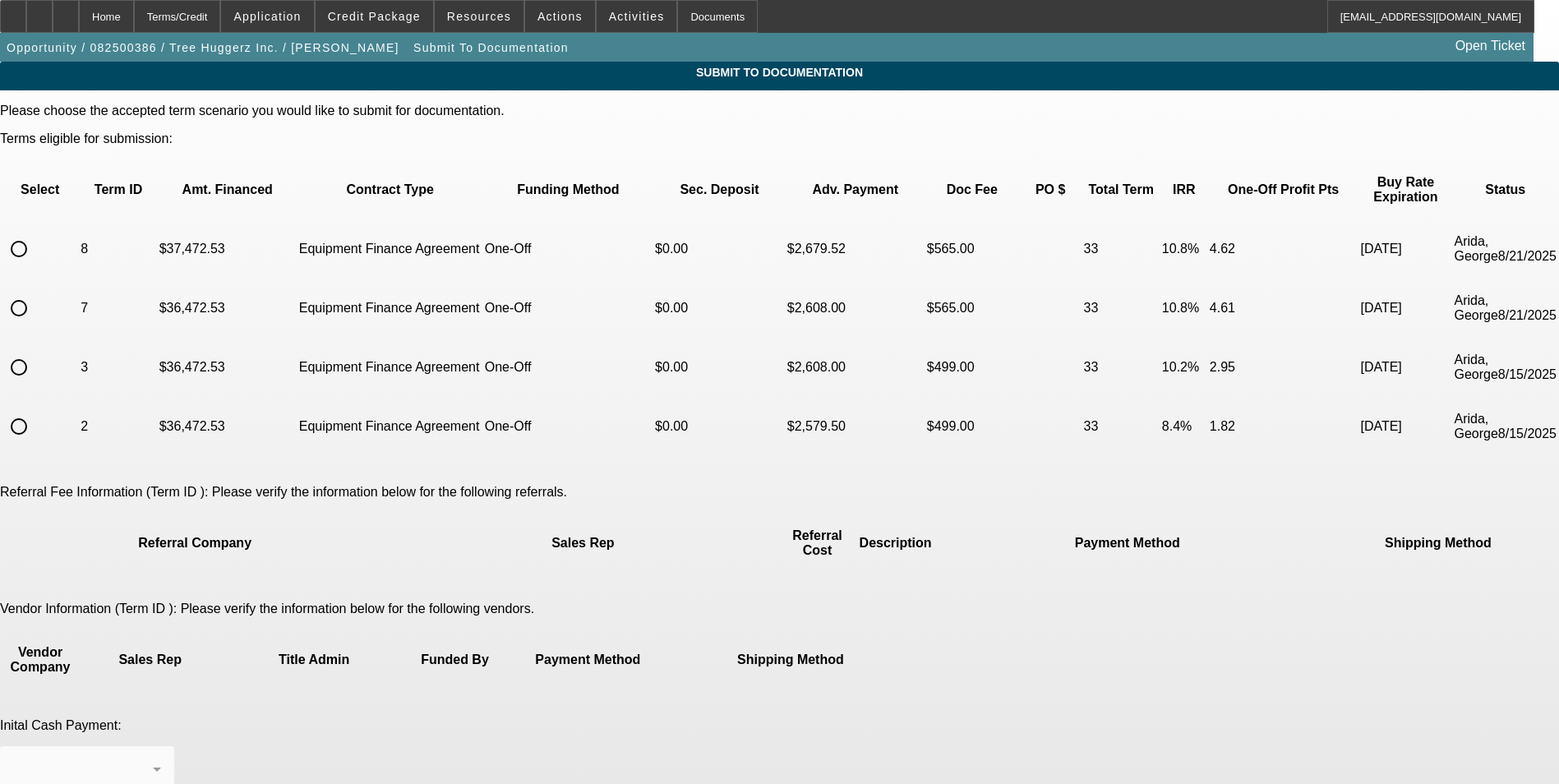
click at [35, 233] on input "radio" at bounding box center [19, 249] width 33 height 33
radio input "true"
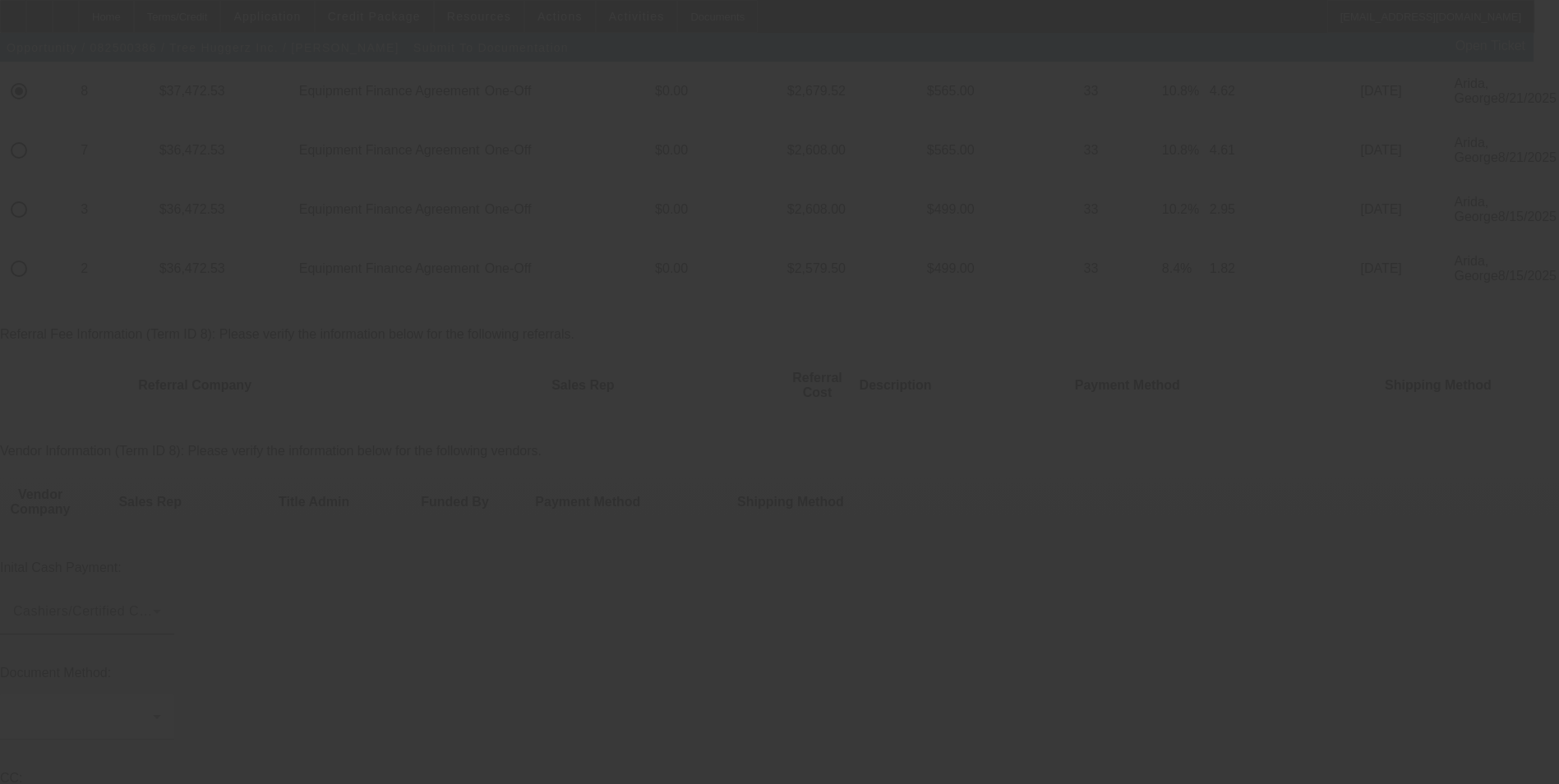
scroll to position [165, 0]
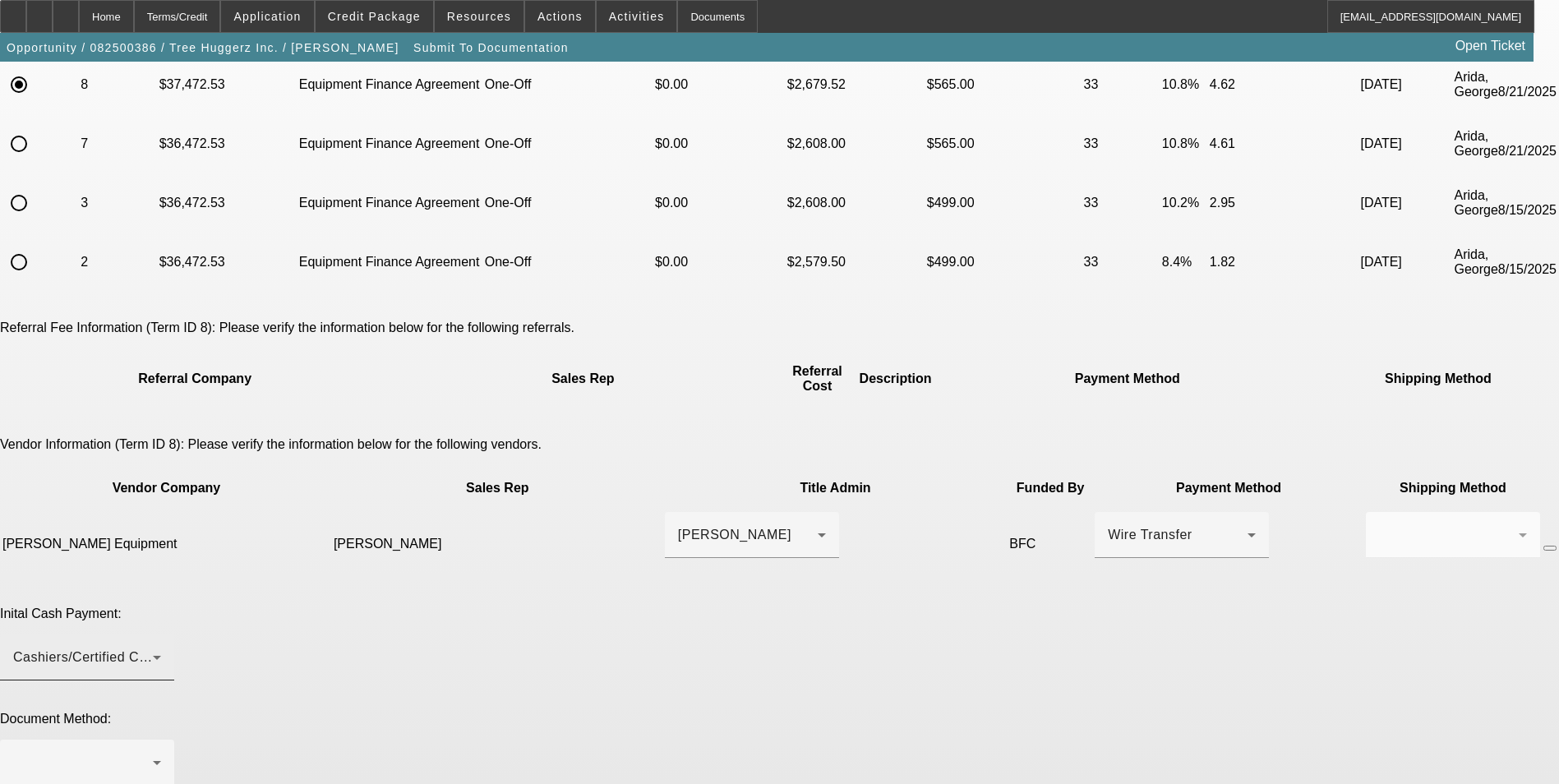
click at [161, 634] on div "Cashiers/Certified Check" at bounding box center [87, 656] width 148 height 46
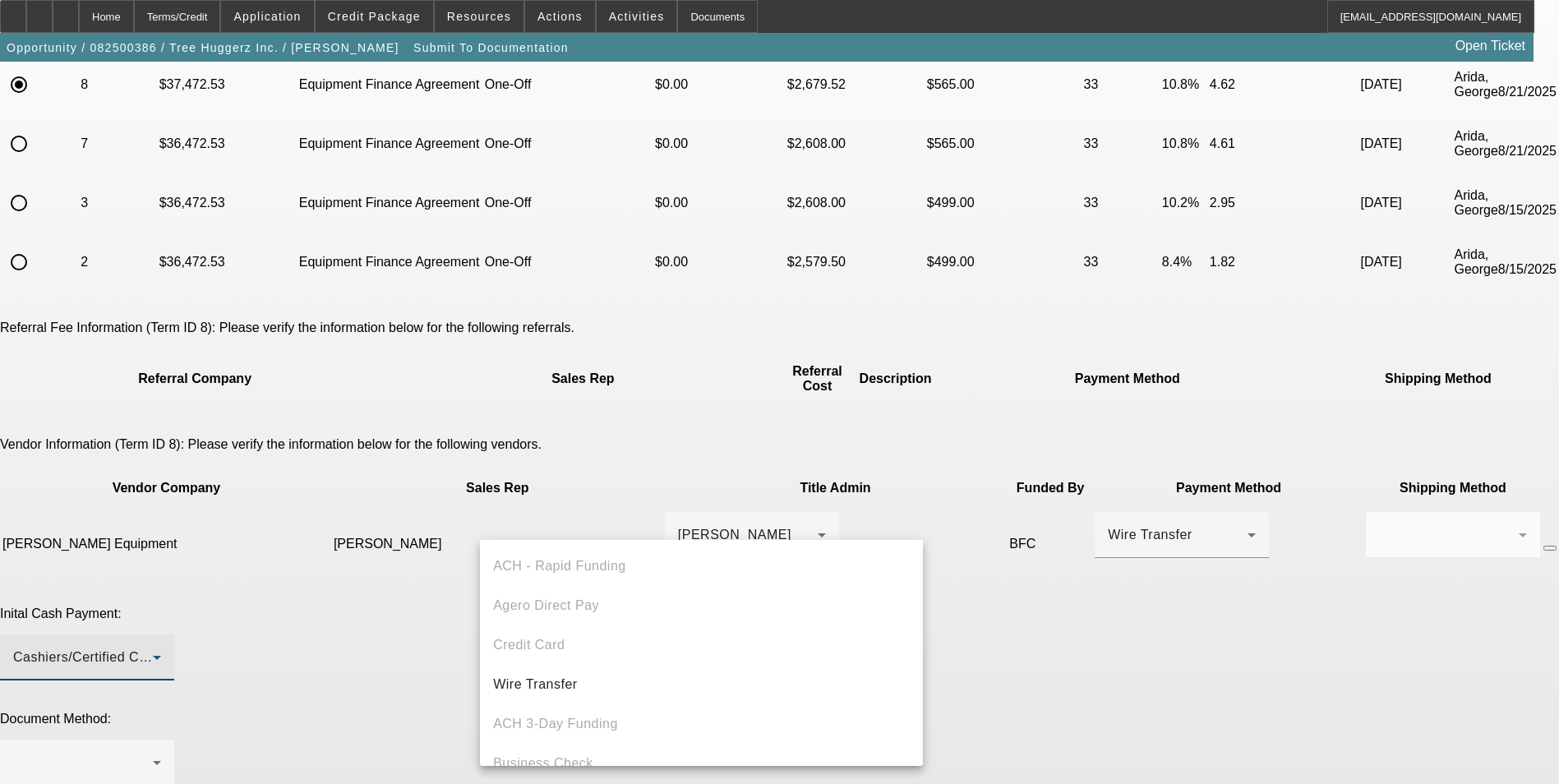
scroll to position [57, 0]
click at [1085, 524] on div at bounding box center [779, 392] width 1559 height 784
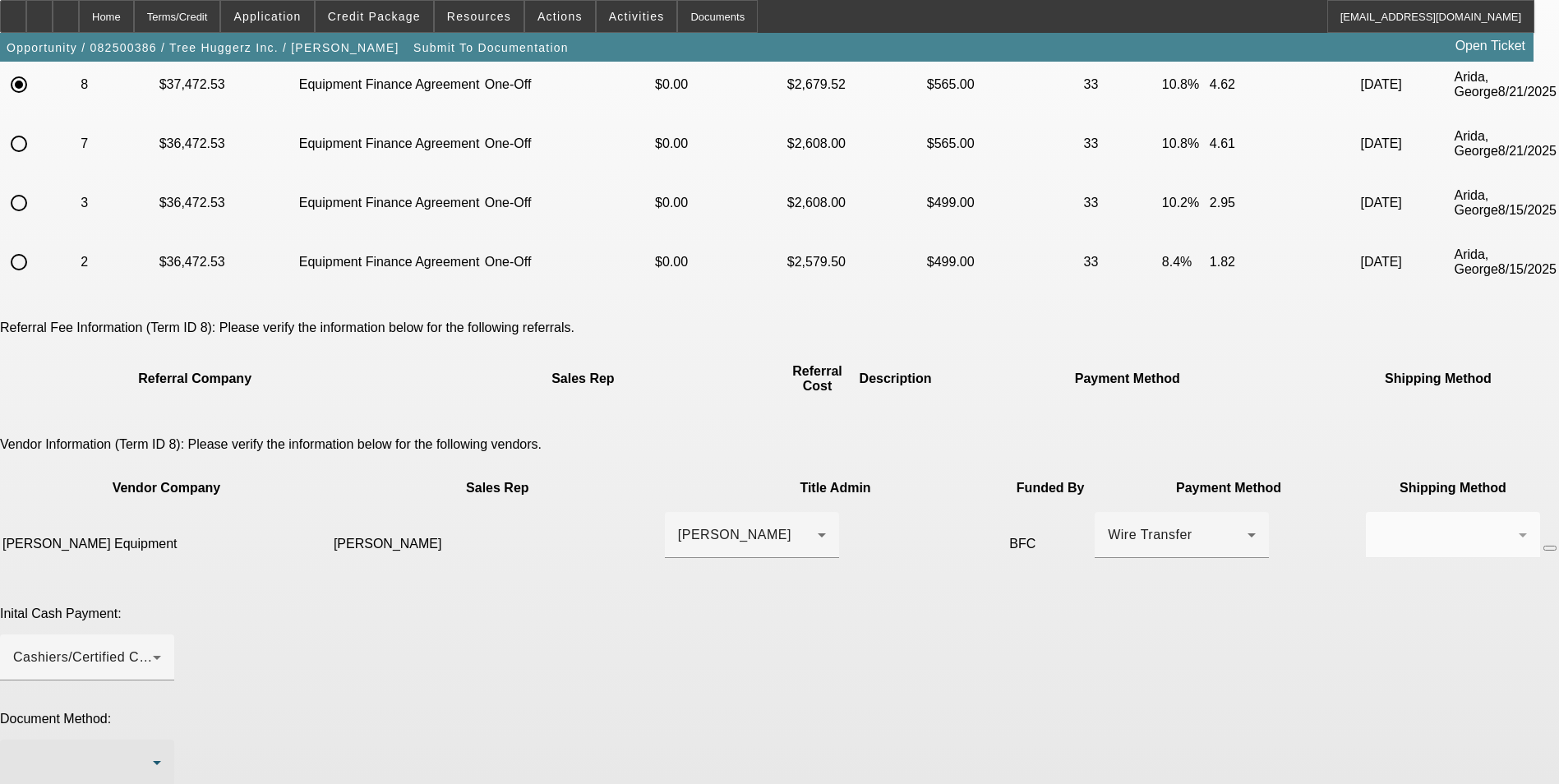
click at [153, 752] on div at bounding box center [83, 762] width 140 height 20
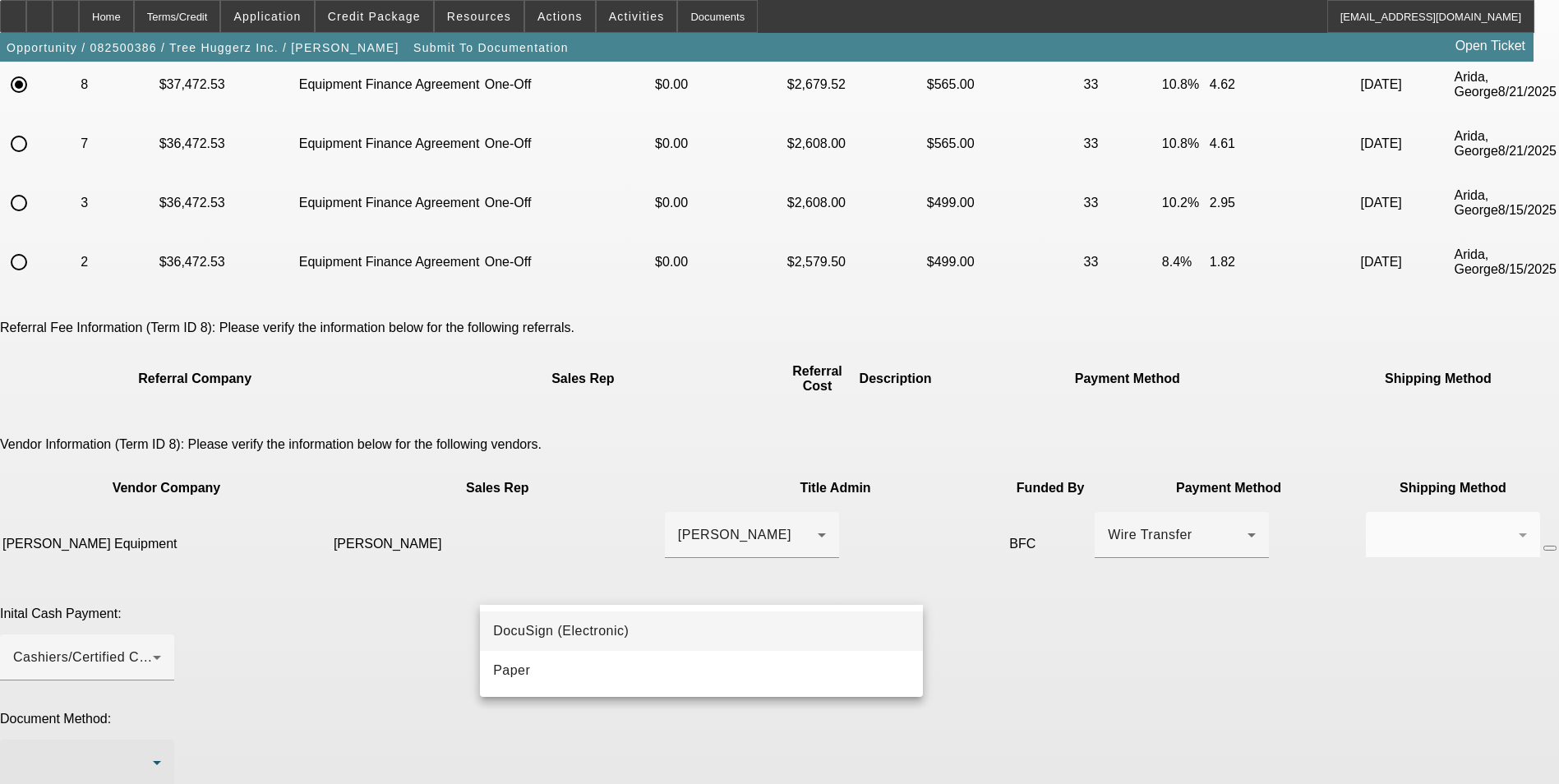
click at [670, 621] on mat-option "DocuSign (Electronic)" at bounding box center [702, 631] width 443 height 40
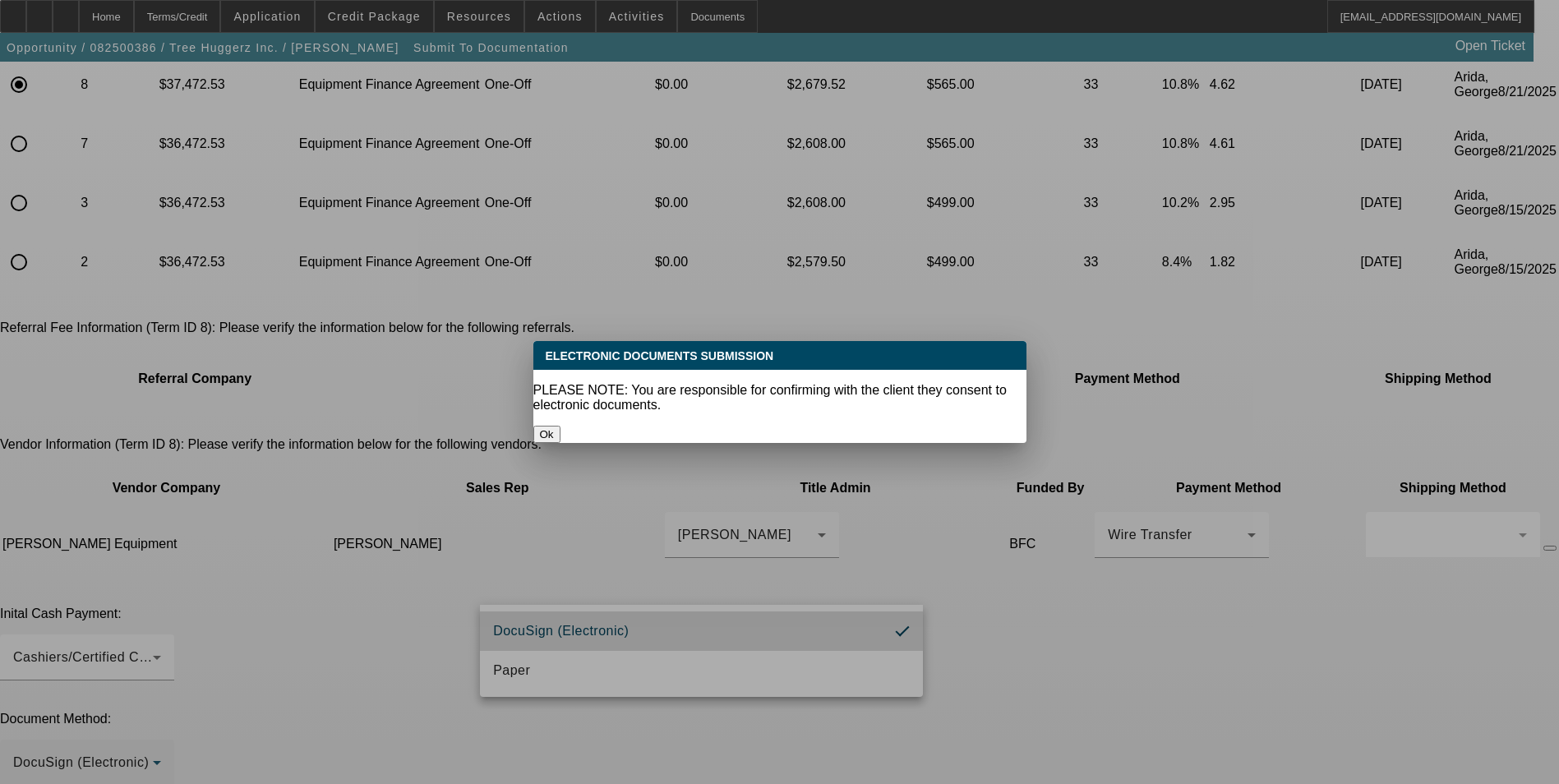
scroll to position [0, 0]
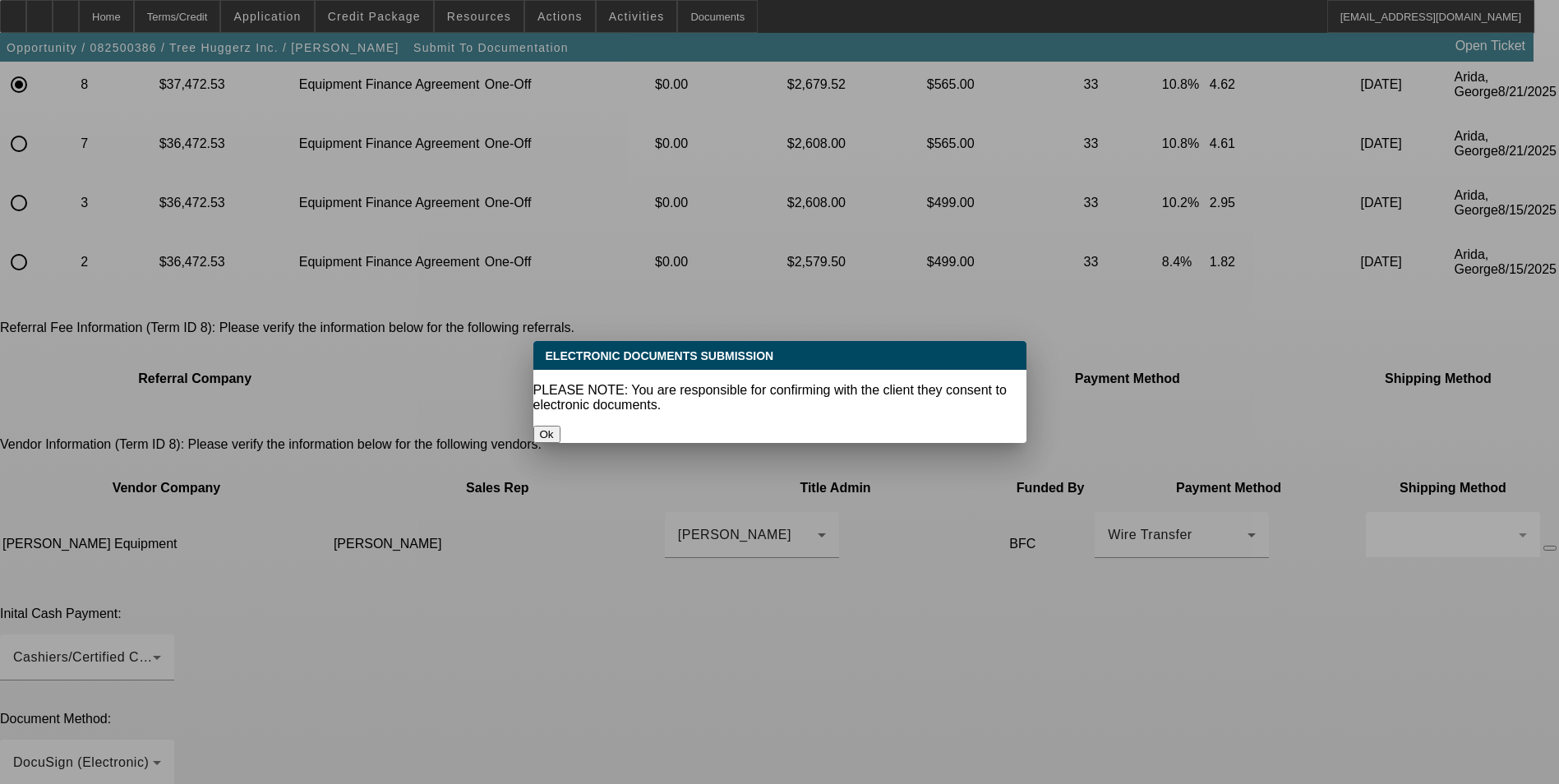
click at [560, 426] on button "Ok" at bounding box center [546, 434] width 27 height 17
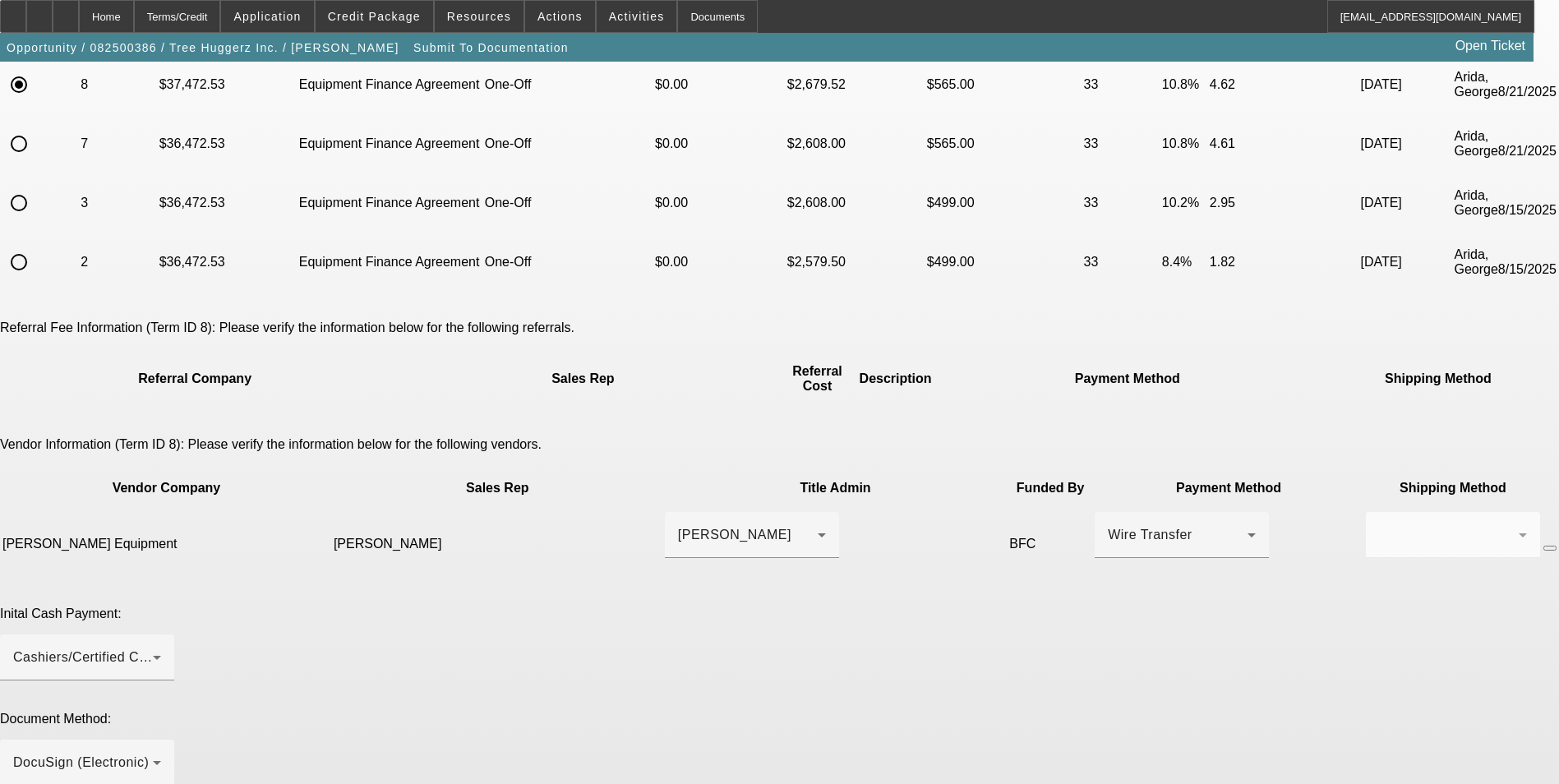
scroll to position [246, 0]
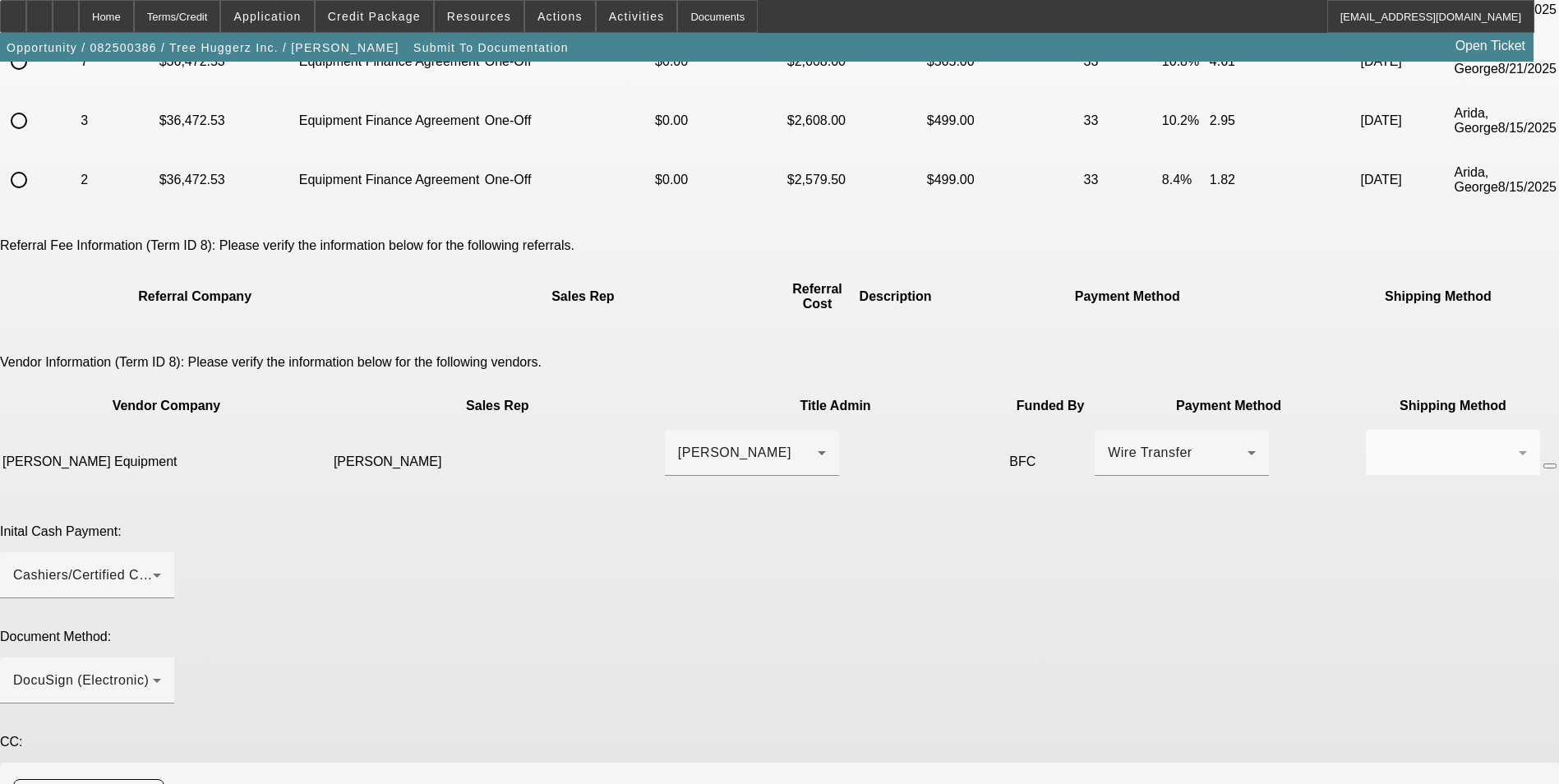
paste textarea "Hello, signed approval letter + copy of the deposit receipt attached. Docs can …"
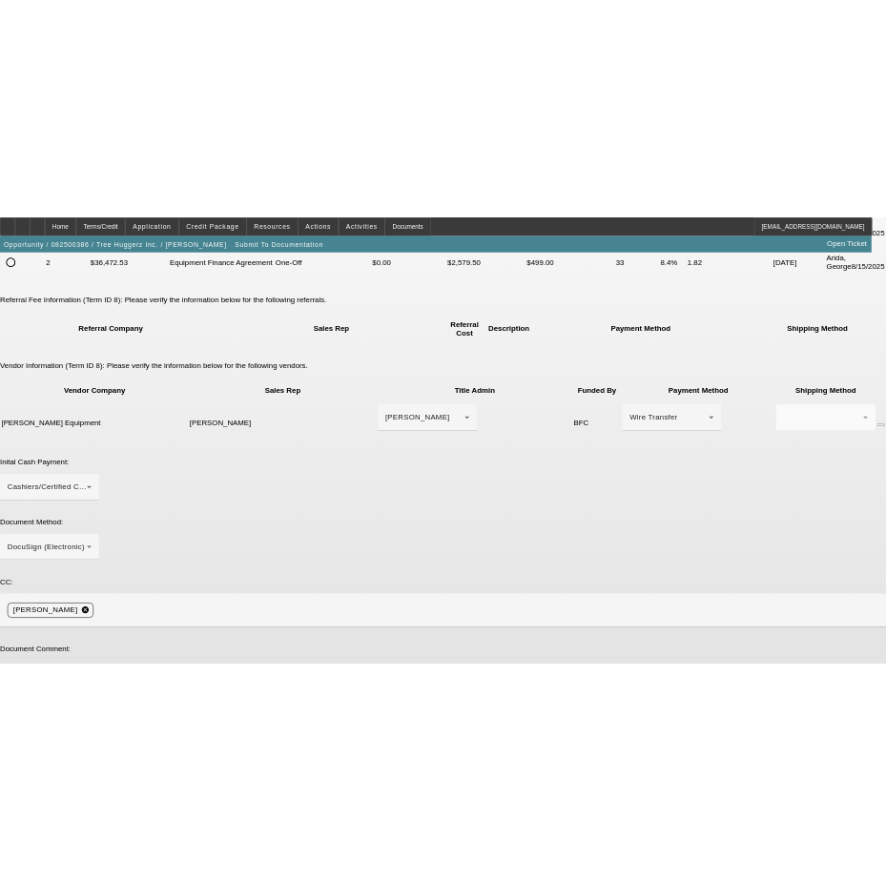
scroll to position [404, 0]
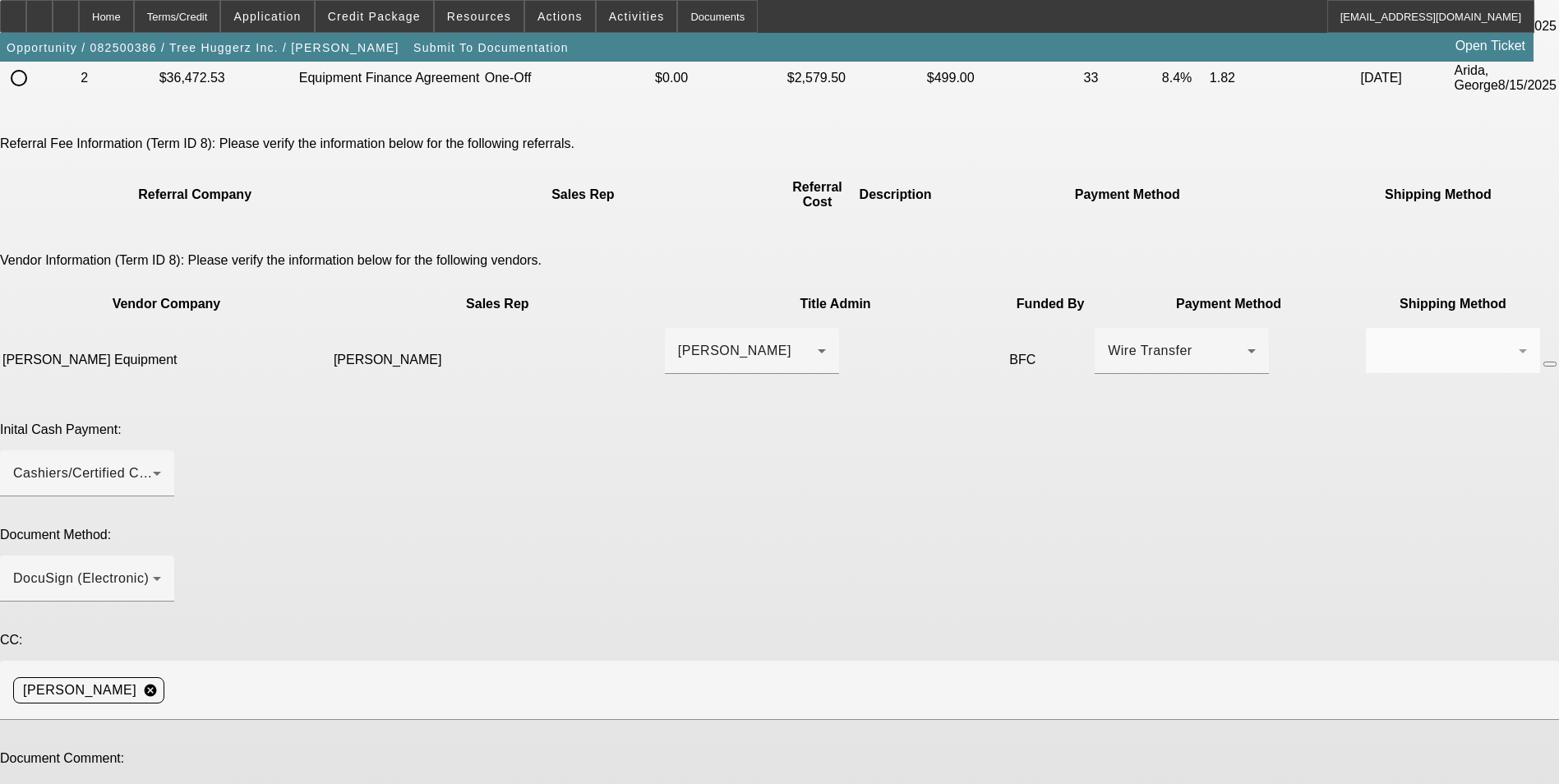
type textarea "Oops, sorry. Fixed.// Hello, signed approval letter + copy of the deposit recei…"
type textarea "I"
type textarea "Quote was $38,472.53 - $1K deposit. I put $37,472.53 - $1K deposit. Fixed now."
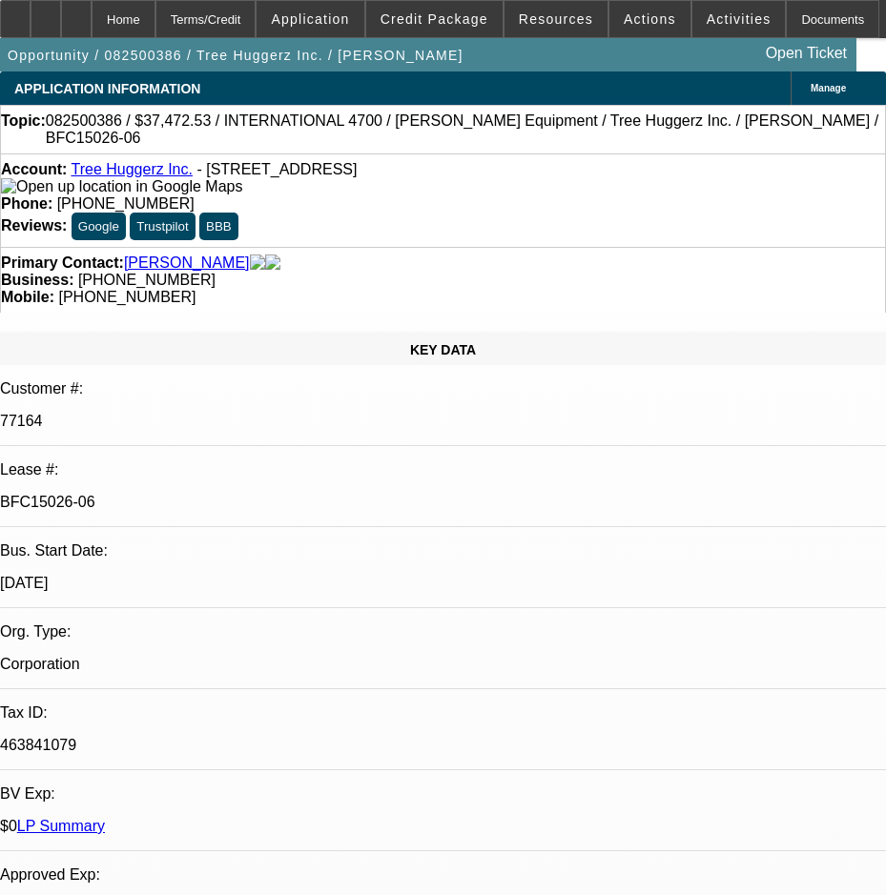
select select "0"
select select "6"
select select "0"
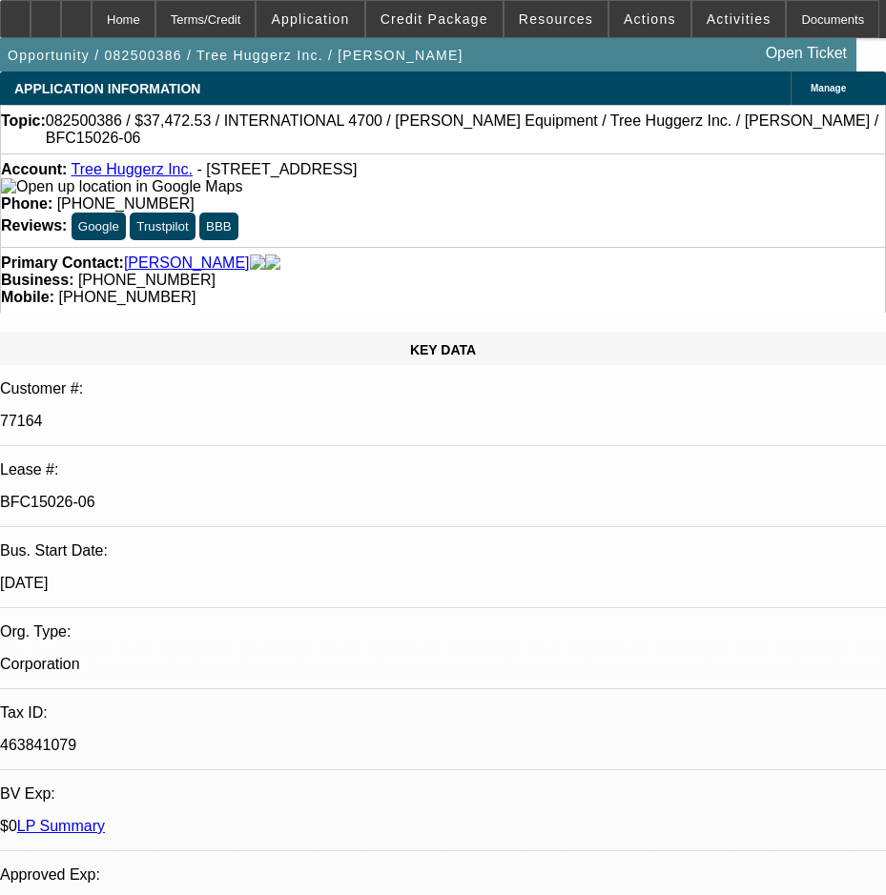
select select "0"
select select "6"
select select "0"
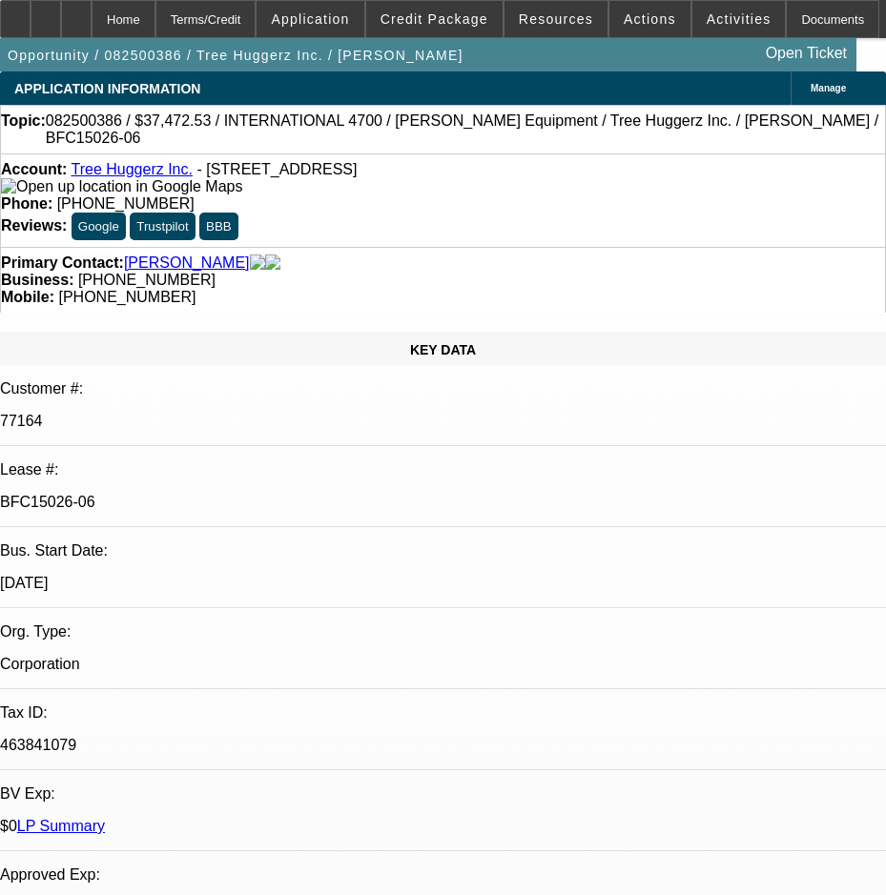
select select "0"
select select "6"
select select "0"
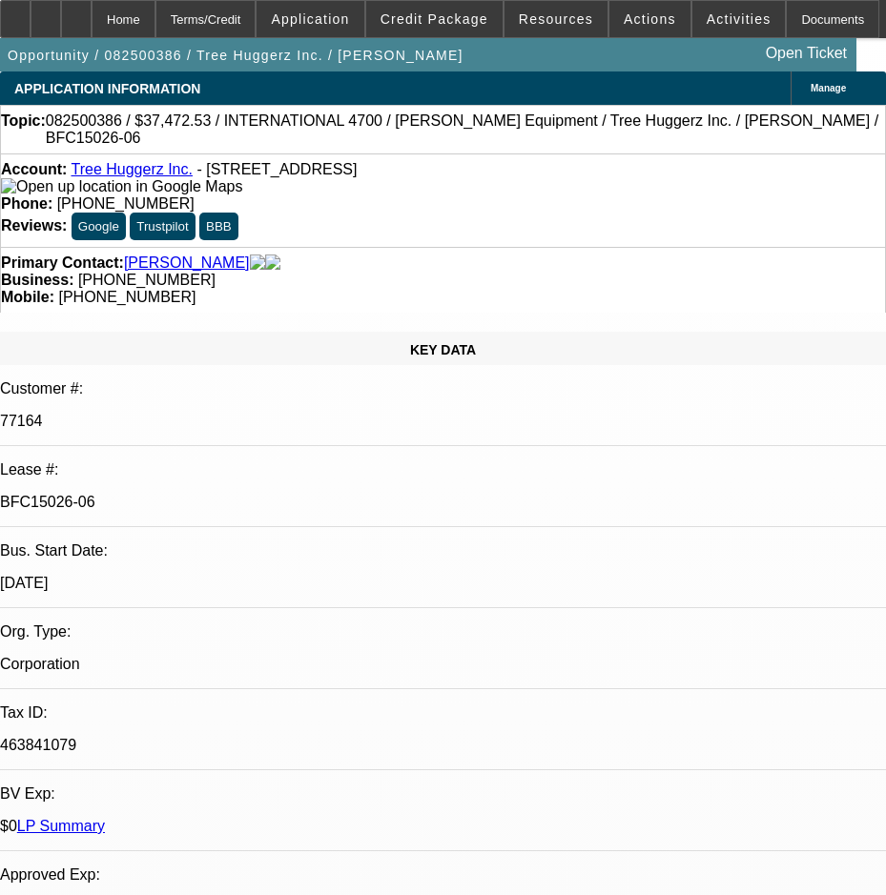
select select "6"
